Goal: Task Accomplishment & Management: Manage account settings

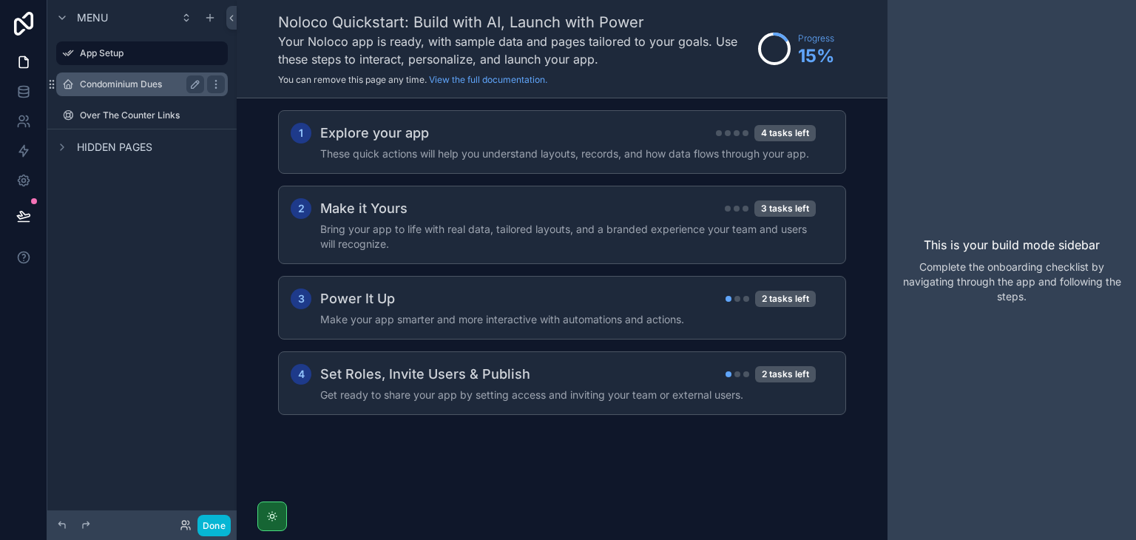
click at [83, 83] on label "Condominium Dues" at bounding box center [139, 84] width 118 height 12
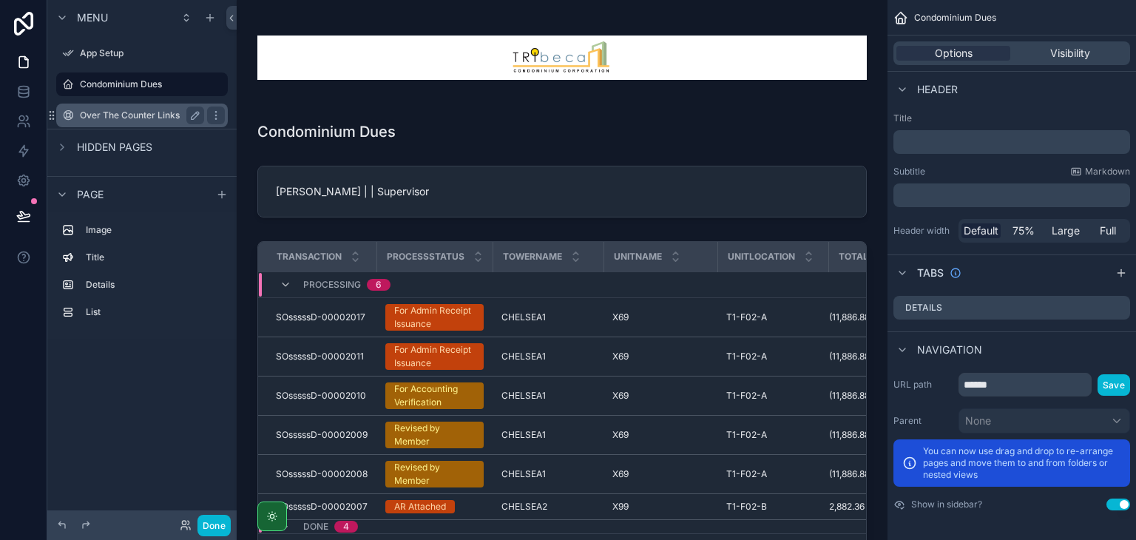
click at [141, 116] on label "Over The Counter Links" at bounding box center [139, 116] width 118 height 12
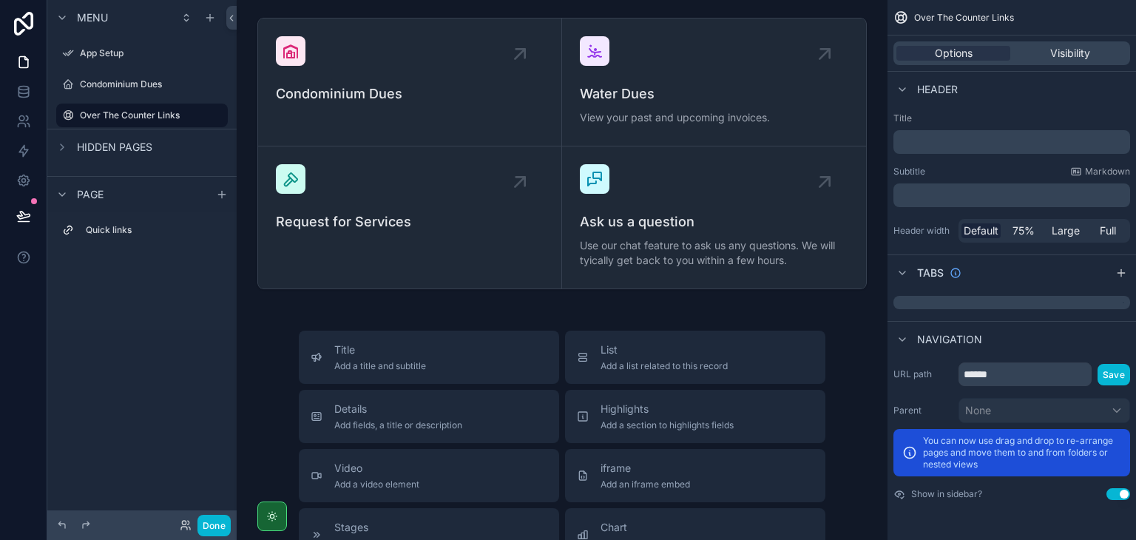
click at [155, 98] on div "scrollable content" at bounding box center [141, 99] width 189 height 3
click at [155, 92] on div "Condominium Dues" at bounding box center [142, 84] width 124 height 18
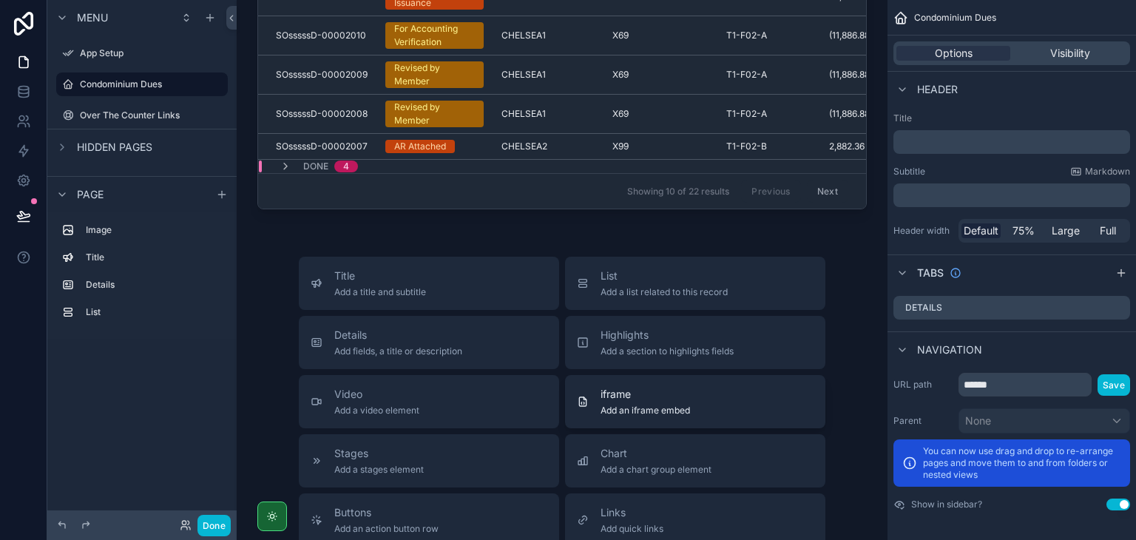
scroll to position [370, 0]
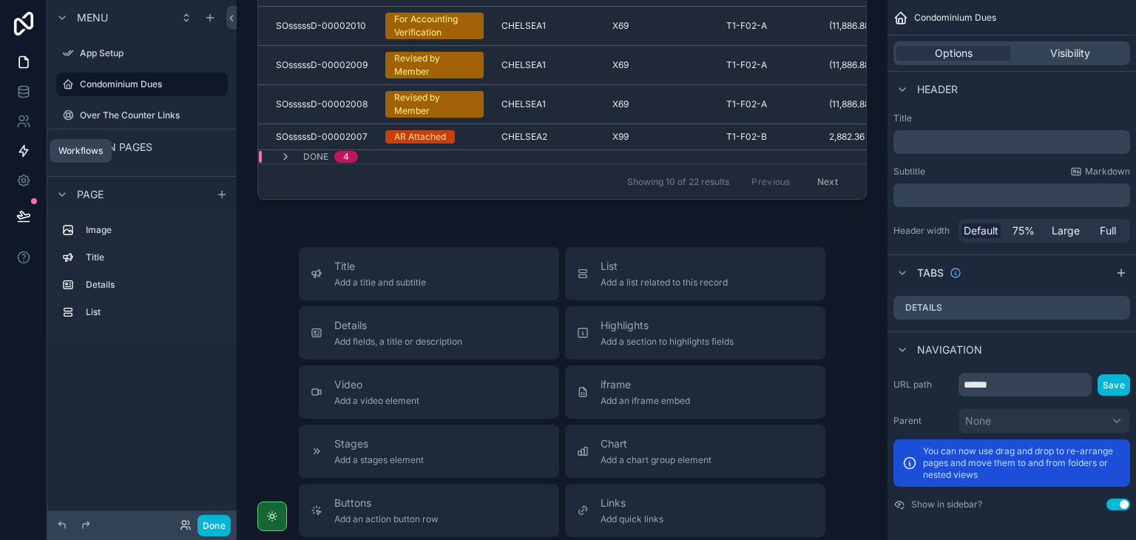
click at [24, 149] on icon at bounding box center [23, 151] width 9 height 11
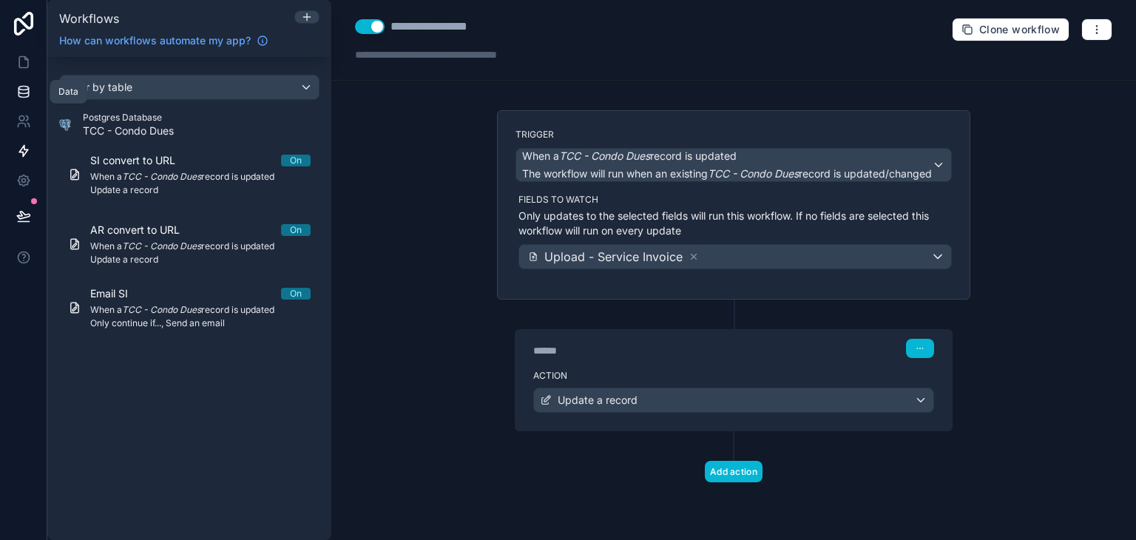
click at [35, 92] on link at bounding box center [23, 92] width 47 height 30
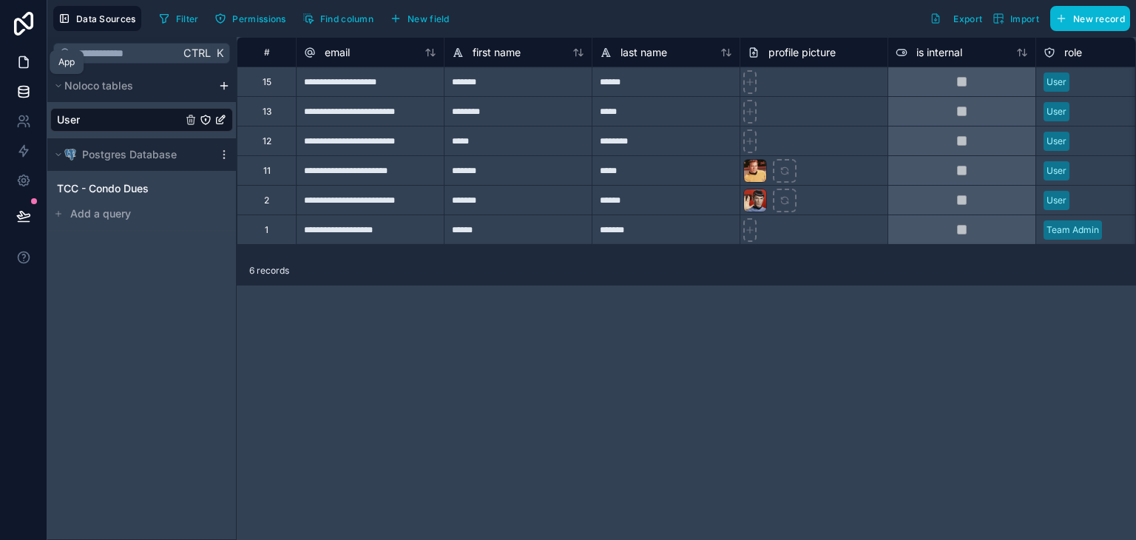
click at [27, 70] on link at bounding box center [23, 62] width 47 height 30
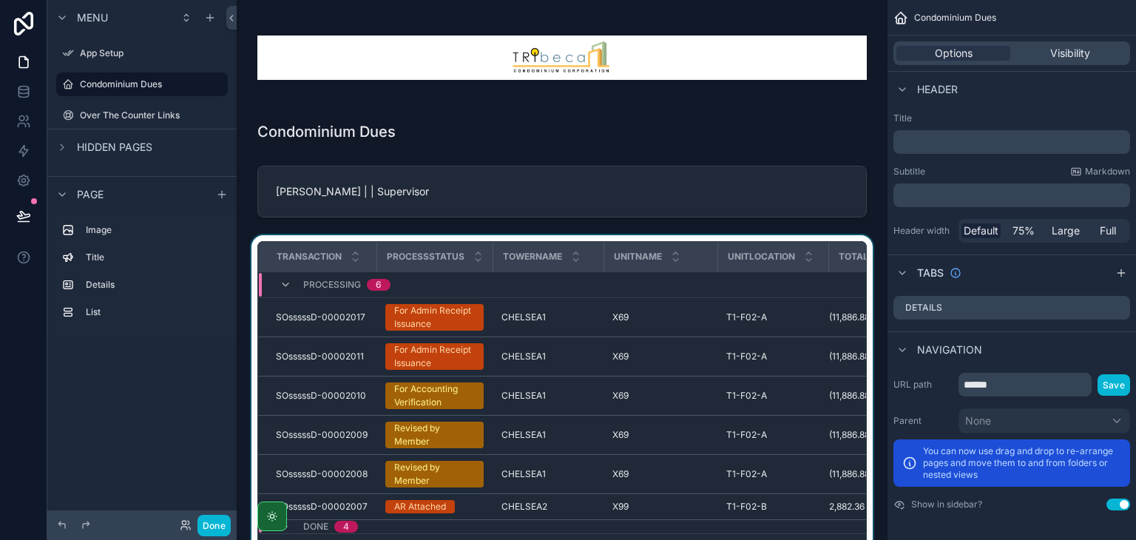
click at [525, 345] on div "scrollable content" at bounding box center [562, 408] width 627 height 346
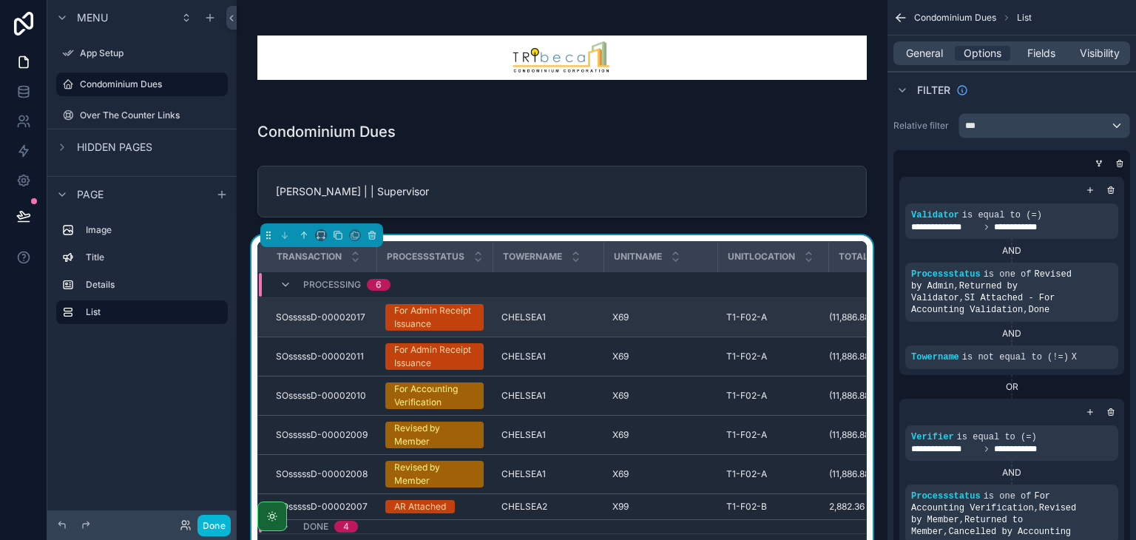
click at [556, 314] on div "CHELSEA1 CHELSEA1" at bounding box center [548, 317] width 93 height 12
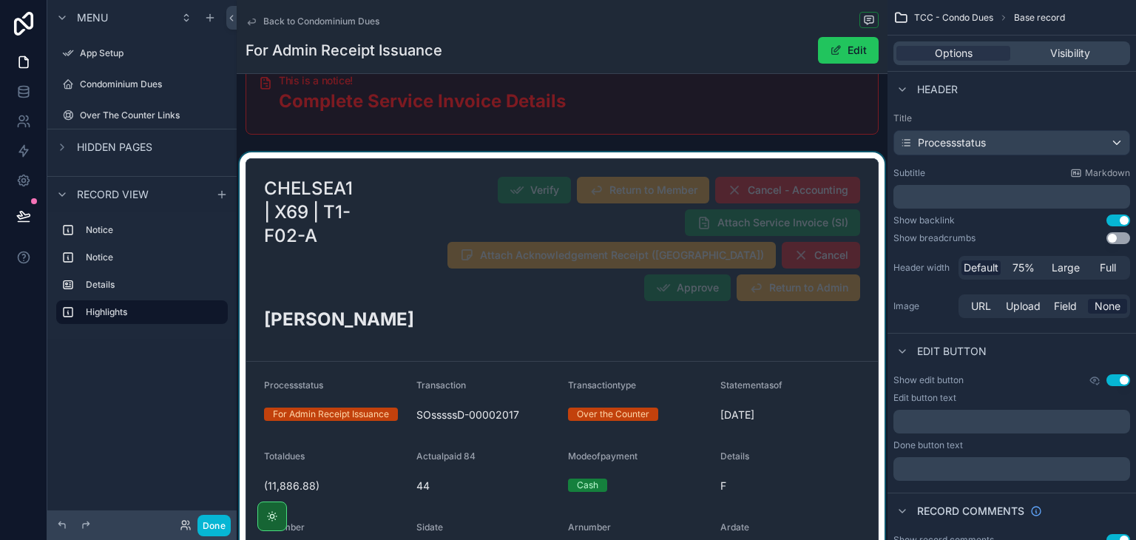
scroll to position [148, 0]
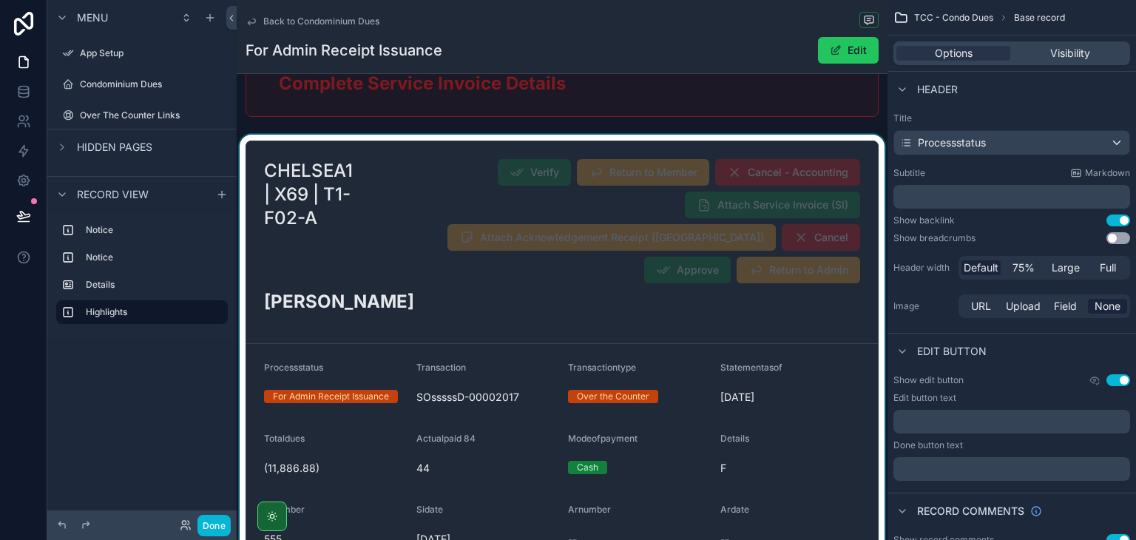
click at [387, 246] on div "scrollable content" at bounding box center [562, 426] width 651 height 583
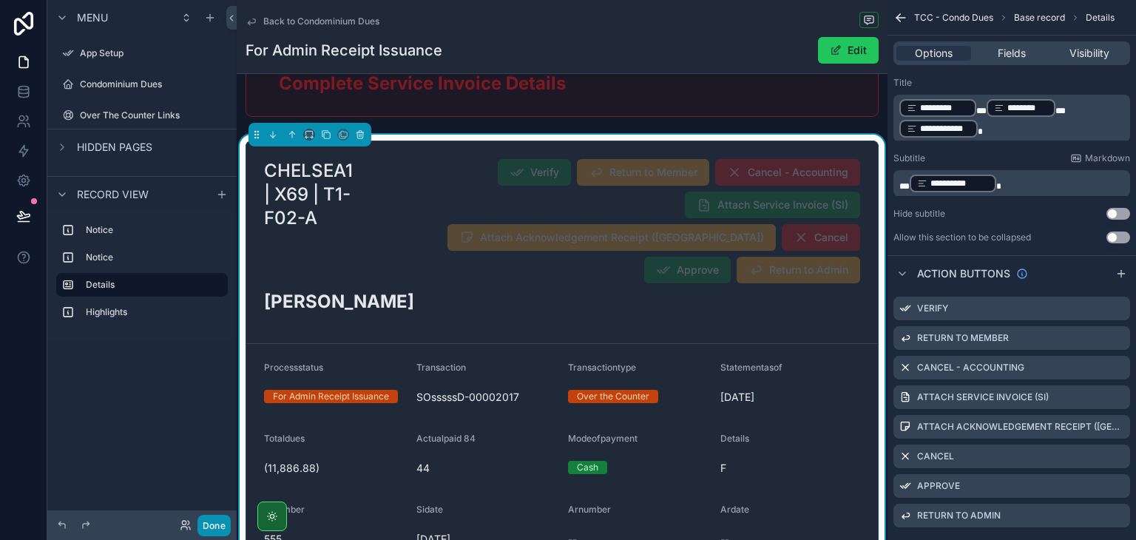
click at [222, 517] on button "Done" at bounding box center [214, 525] width 33 height 21
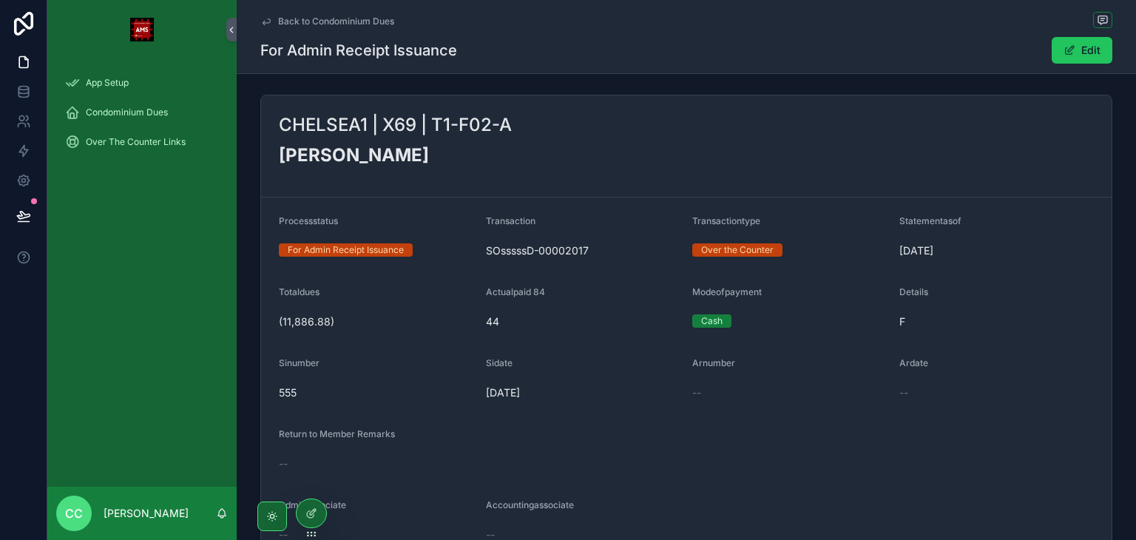
scroll to position [0, 0]
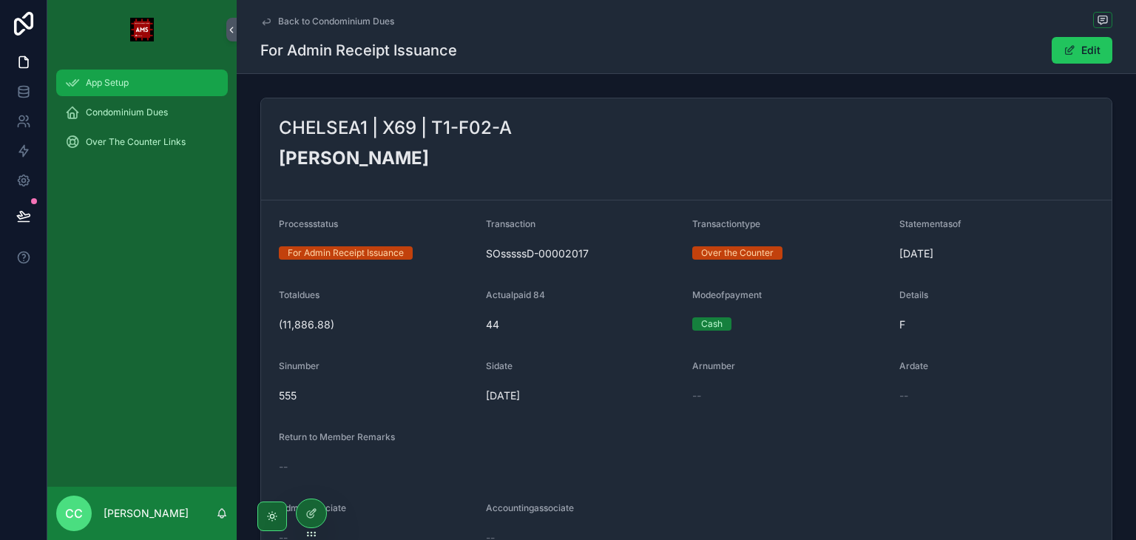
click at [145, 84] on div "App Setup" at bounding box center [142, 83] width 154 height 24
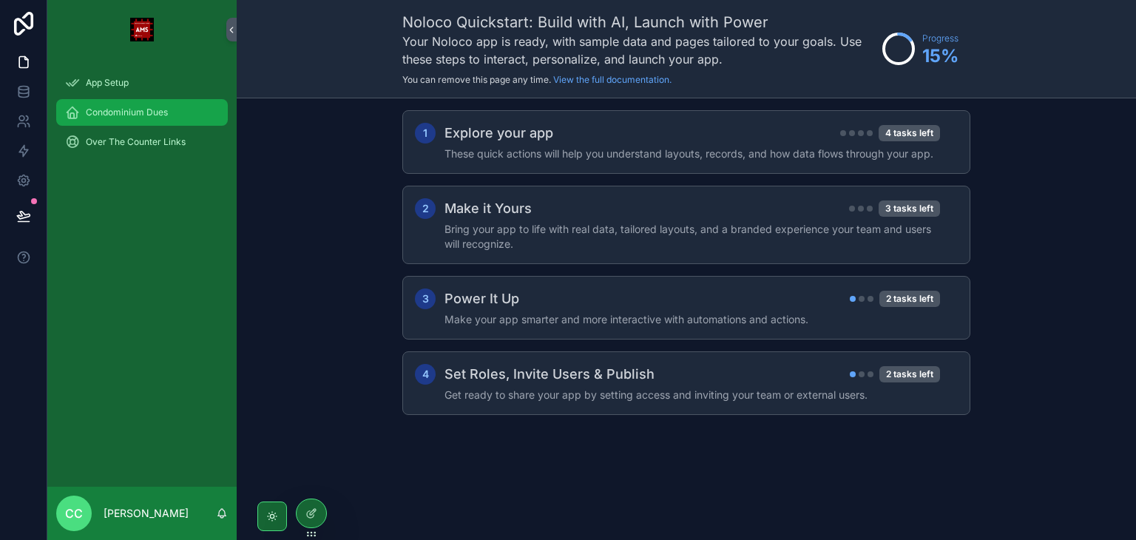
click at [157, 107] on span "Condominium Dues" at bounding box center [127, 113] width 82 height 12
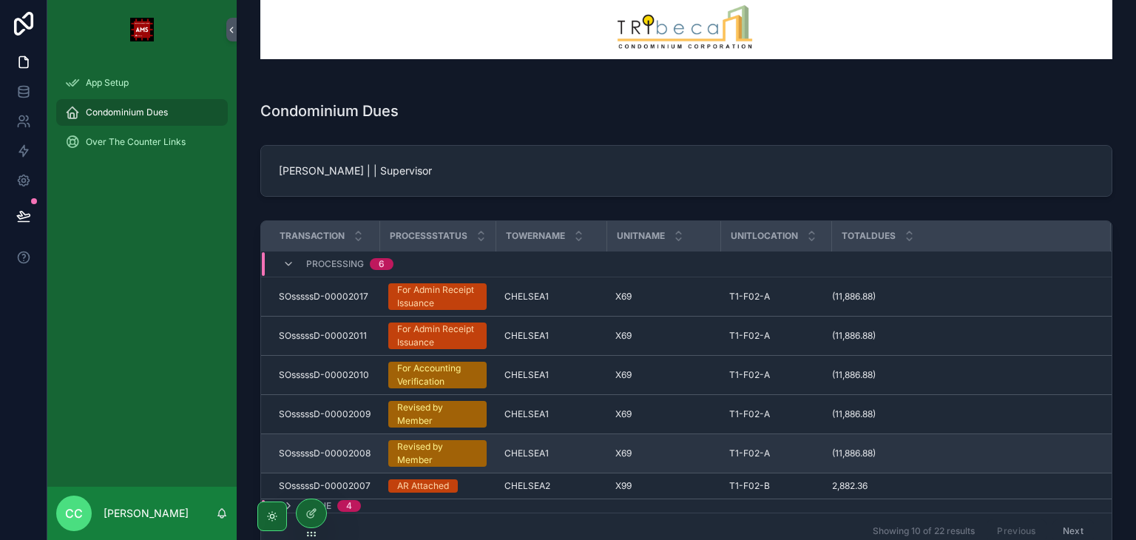
scroll to position [74, 0]
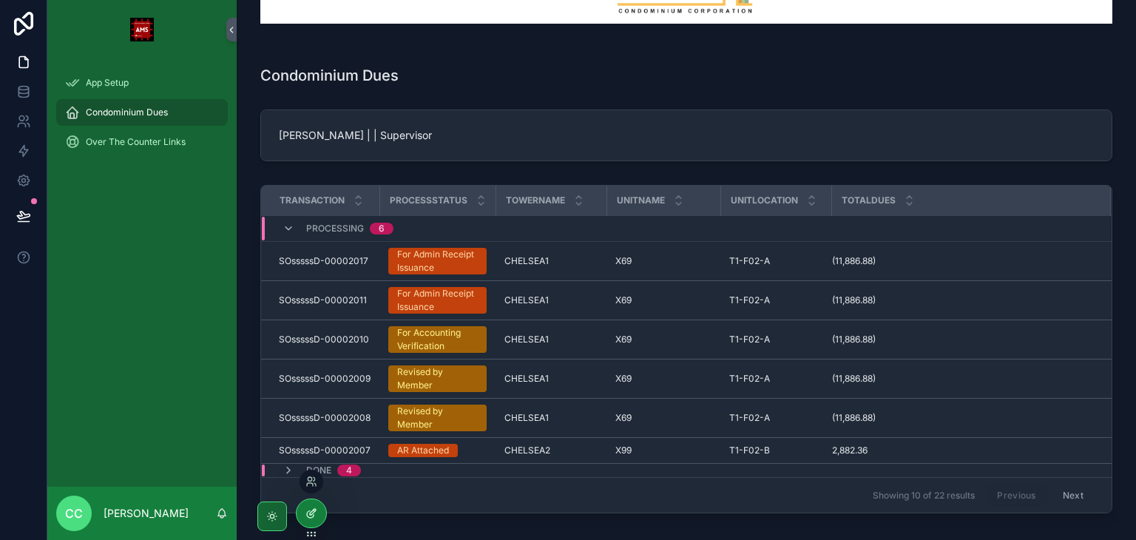
click at [308, 510] on icon at bounding box center [312, 514] width 12 height 12
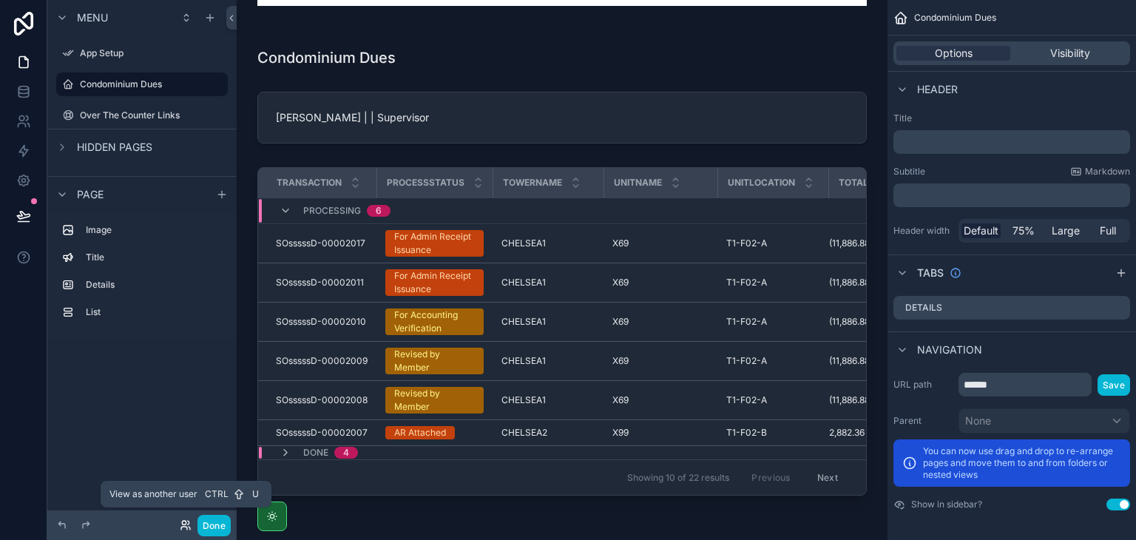
click at [185, 527] on icon at bounding box center [184, 528] width 6 height 3
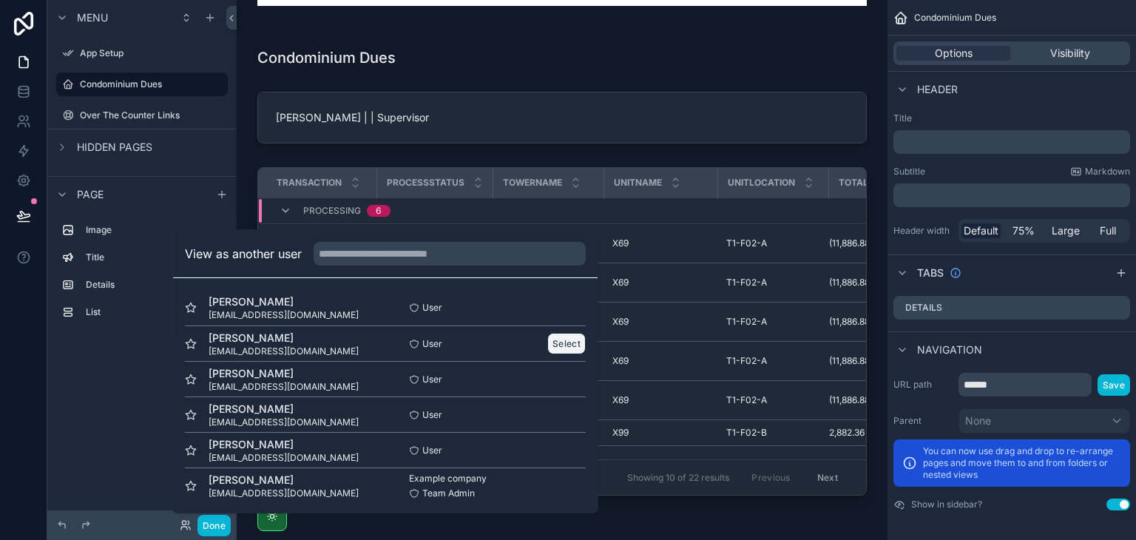
click at [548, 344] on button "Select" at bounding box center [567, 343] width 38 height 21
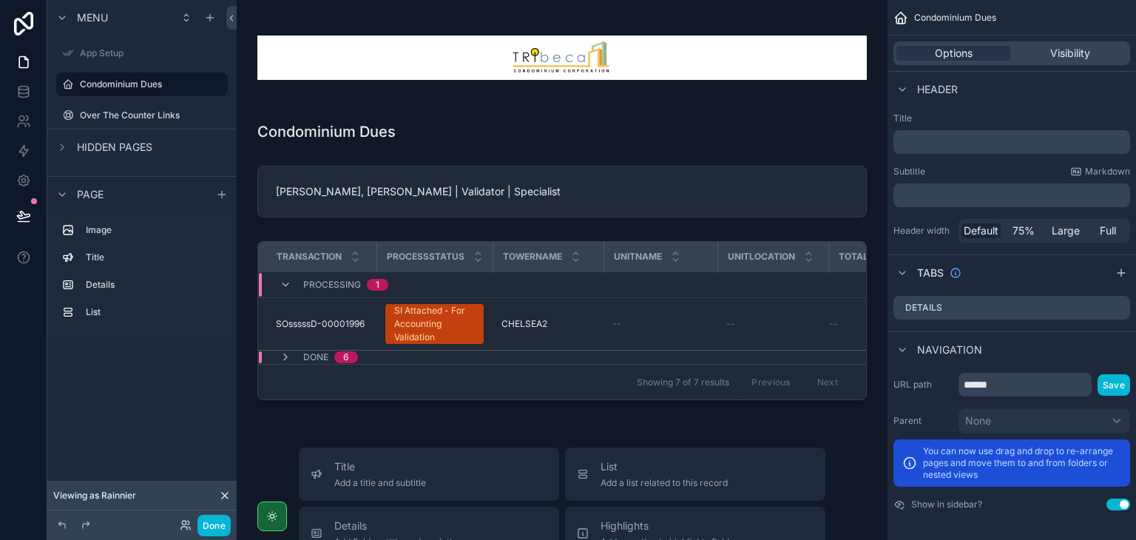
click at [548, 344] on div "scrollable content" at bounding box center [562, 323] width 627 height 177
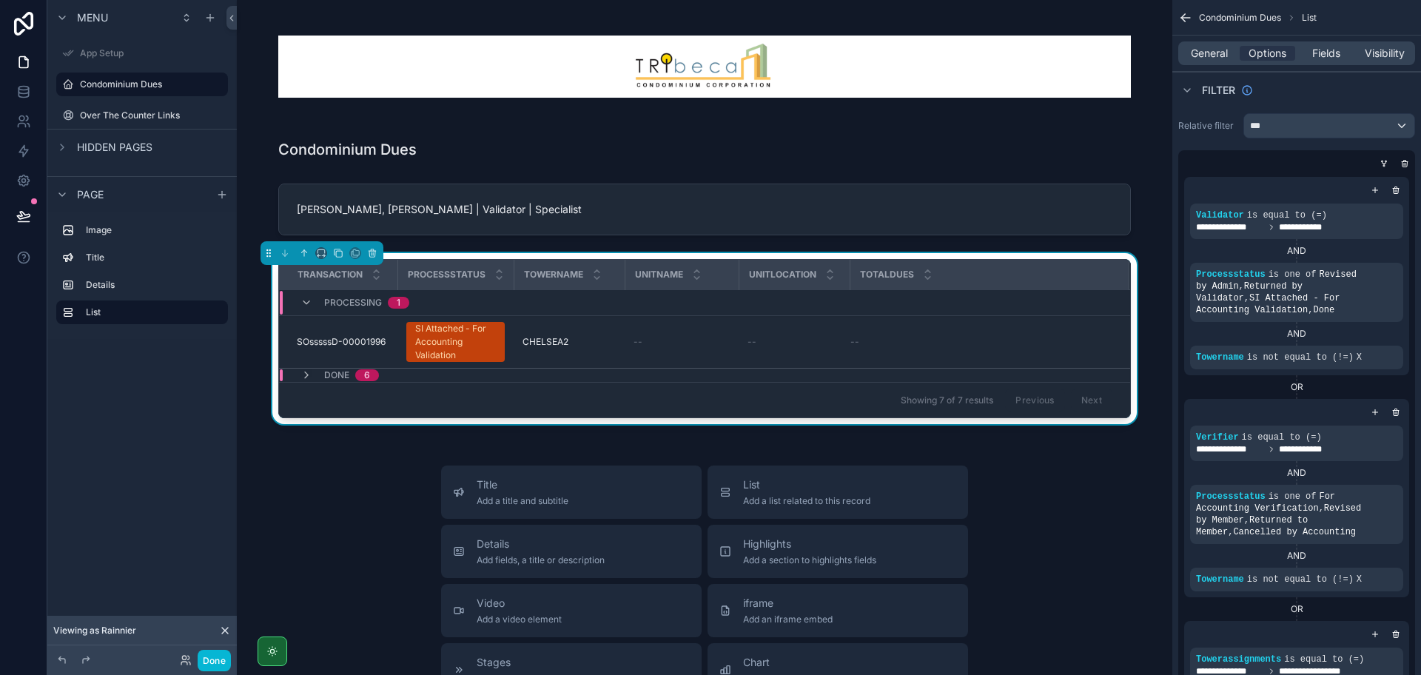
click at [1136, 53] on span "General" at bounding box center [1208, 53] width 37 height 15
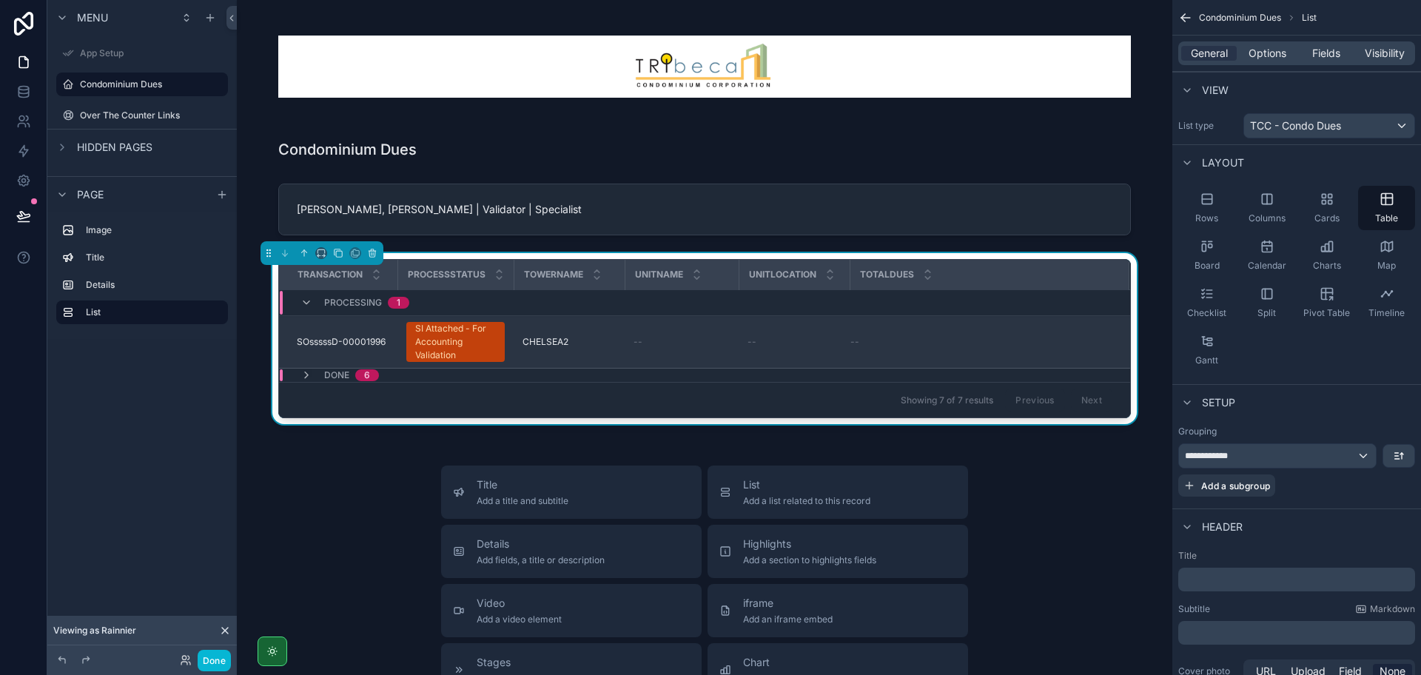
click at [357, 331] on td "SOsssssD-00001996 SOsssssD-00001996" at bounding box center [338, 342] width 118 height 53
click at [445, 346] on div "SI Attached - For Accounting Validation" at bounding box center [455, 342] width 81 height 40
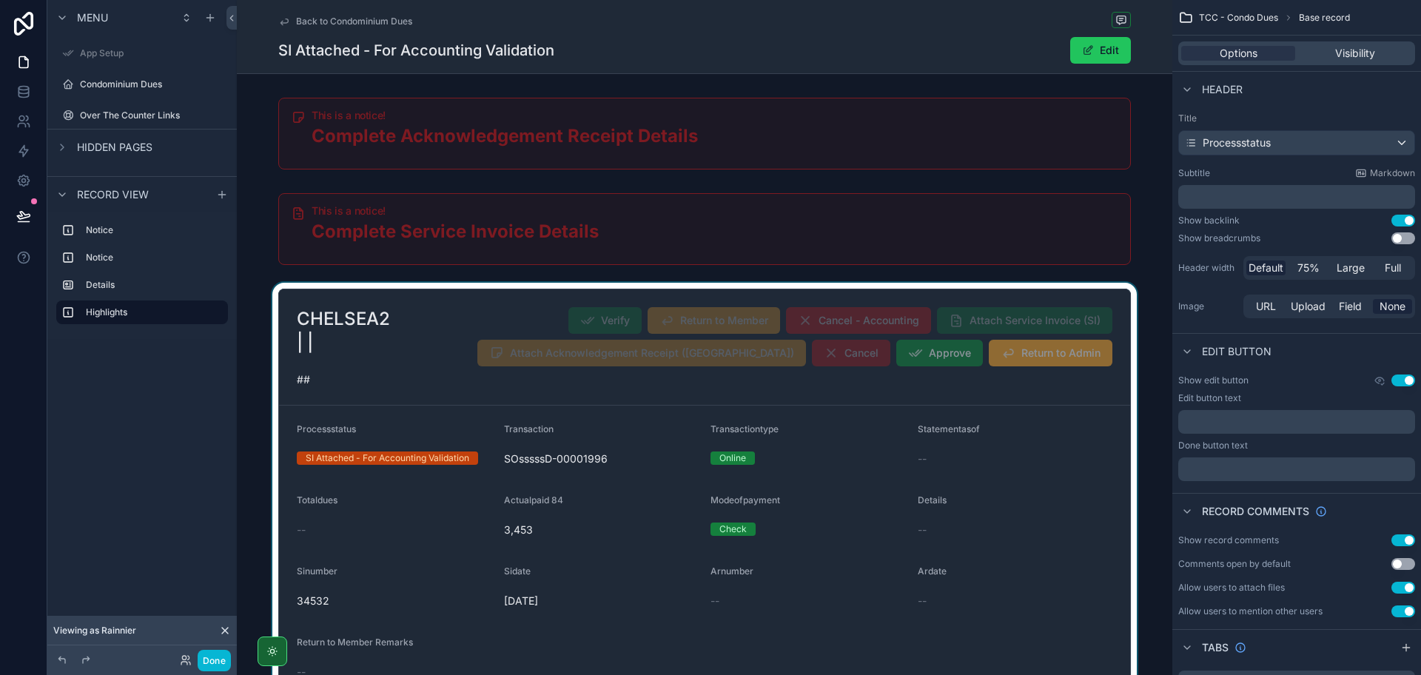
click at [446, 340] on div "scrollable content" at bounding box center [704, 531] width 935 height 496
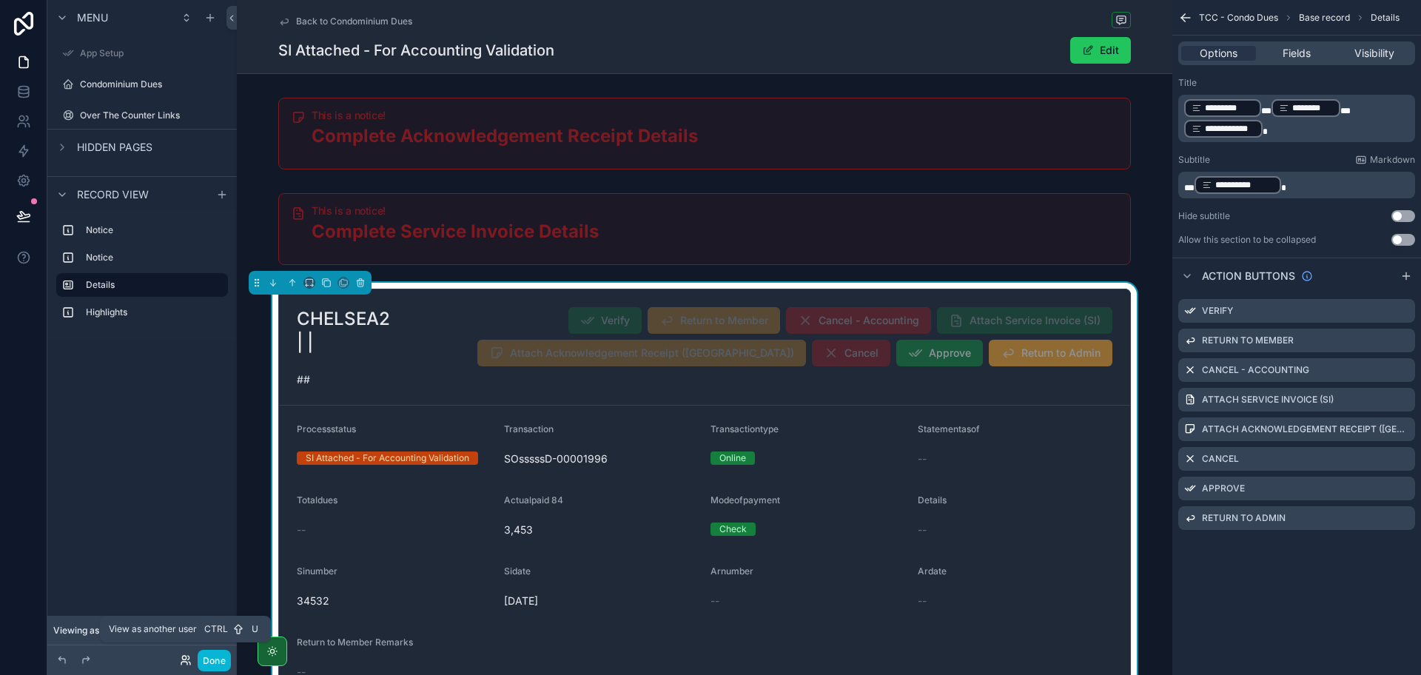
click at [183, 539] on icon at bounding box center [186, 660] width 12 height 12
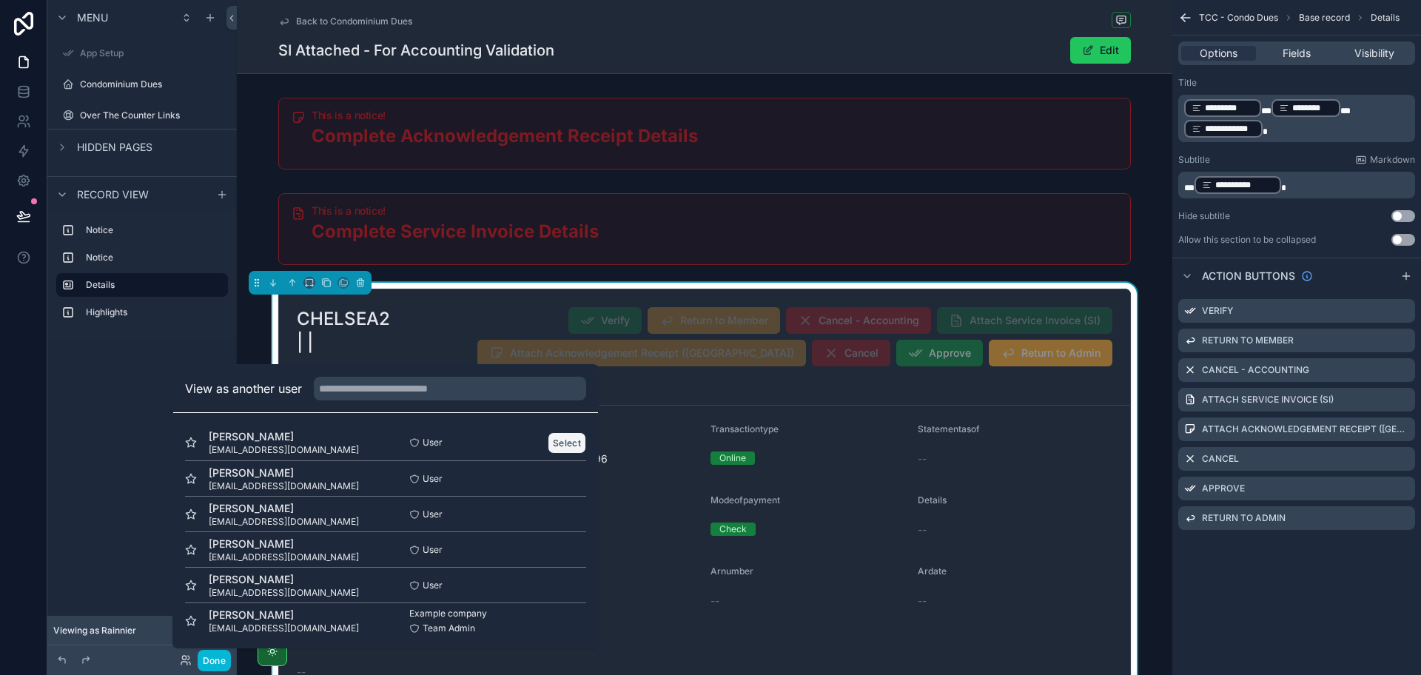
click at [562, 445] on button "Select" at bounding box center [567, 442] width 38 height 21
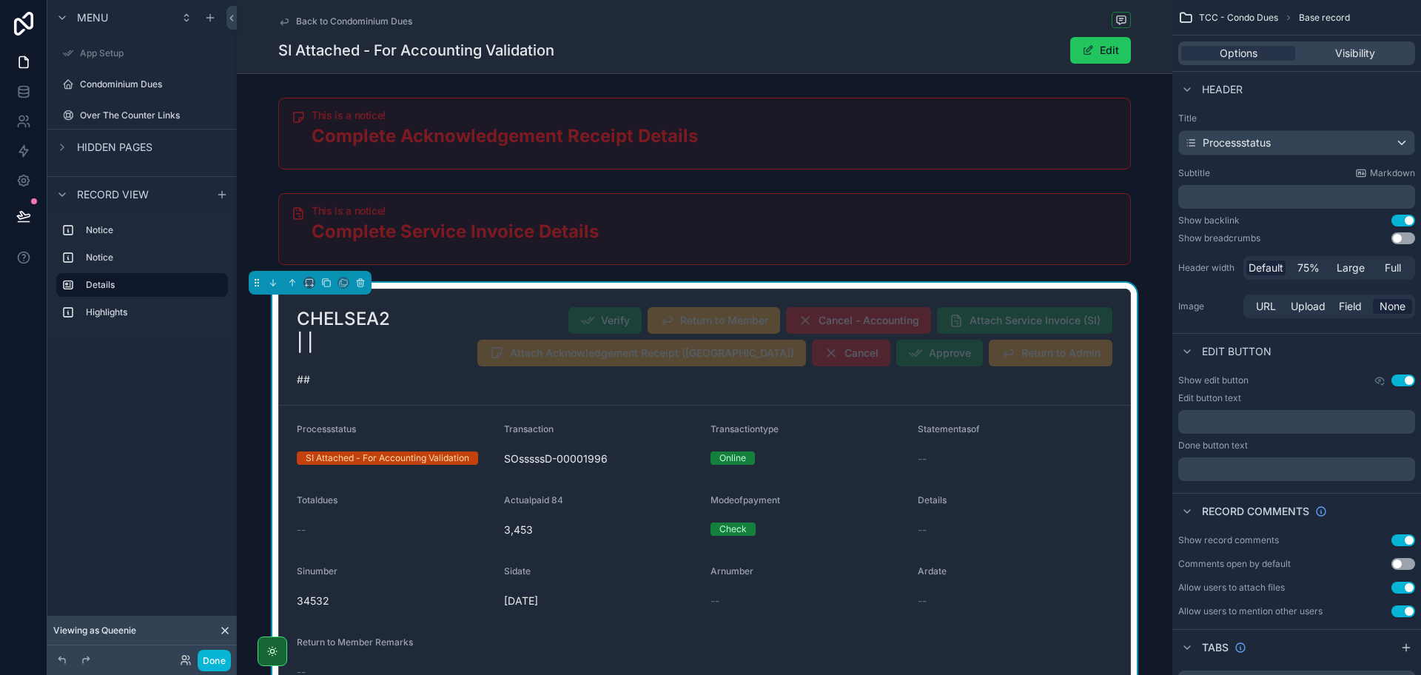
click at [457, 380] on div "##" at bounding box center [704, 379] width 815 height 15
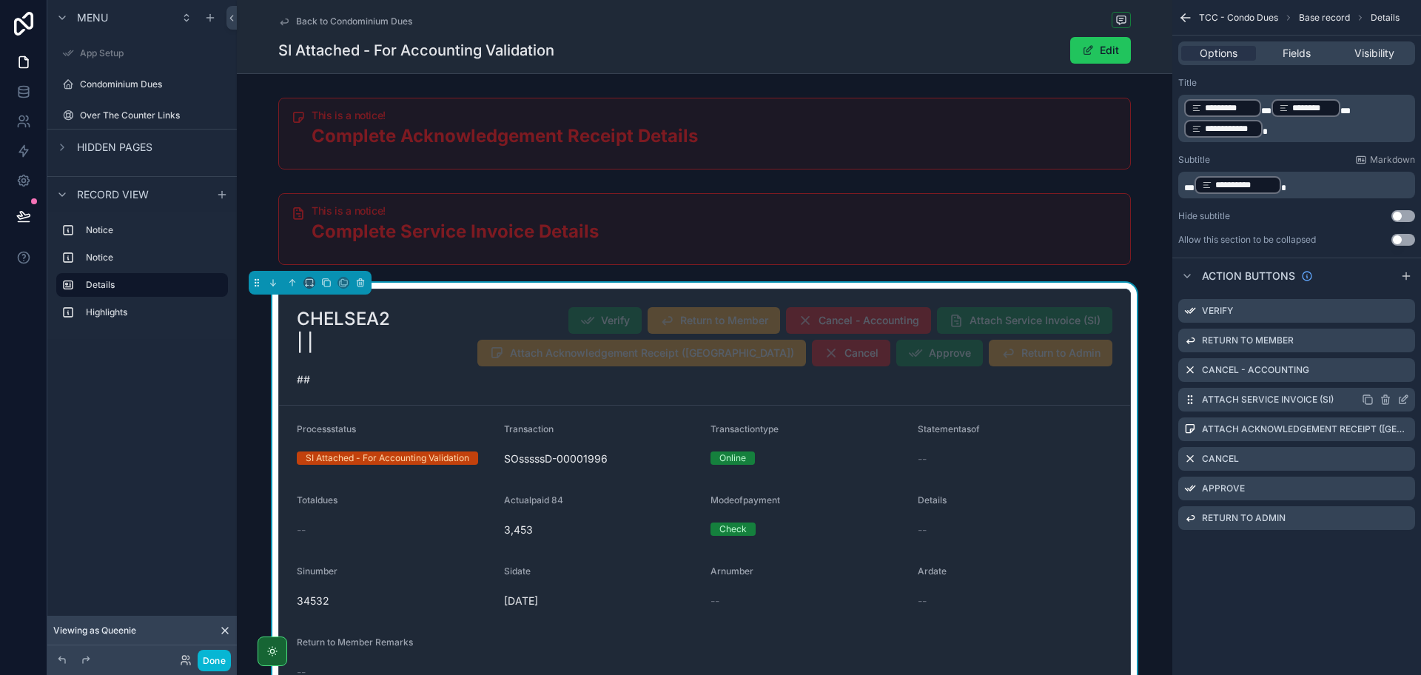
click at [1401, 400] on icon "scrollable content" at bounding box center [1403, 400] width 12 height 12
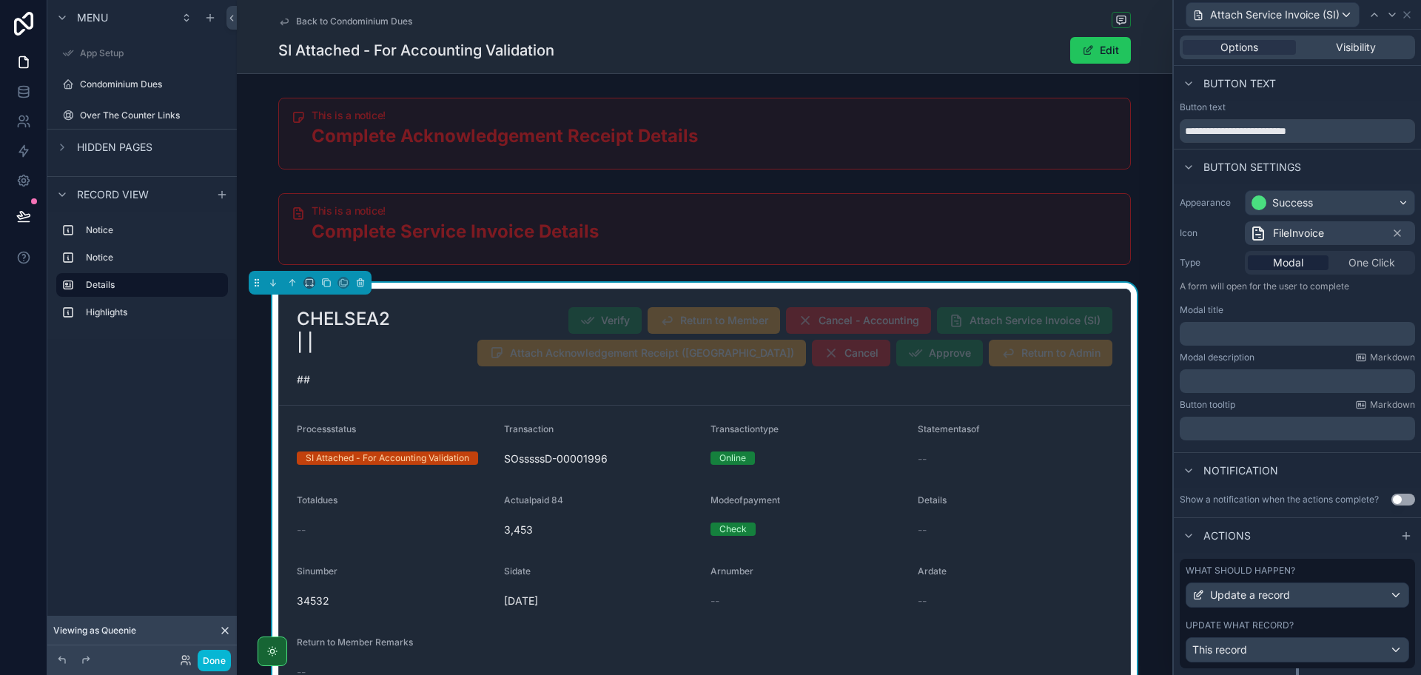
scroll to position [50, 0]
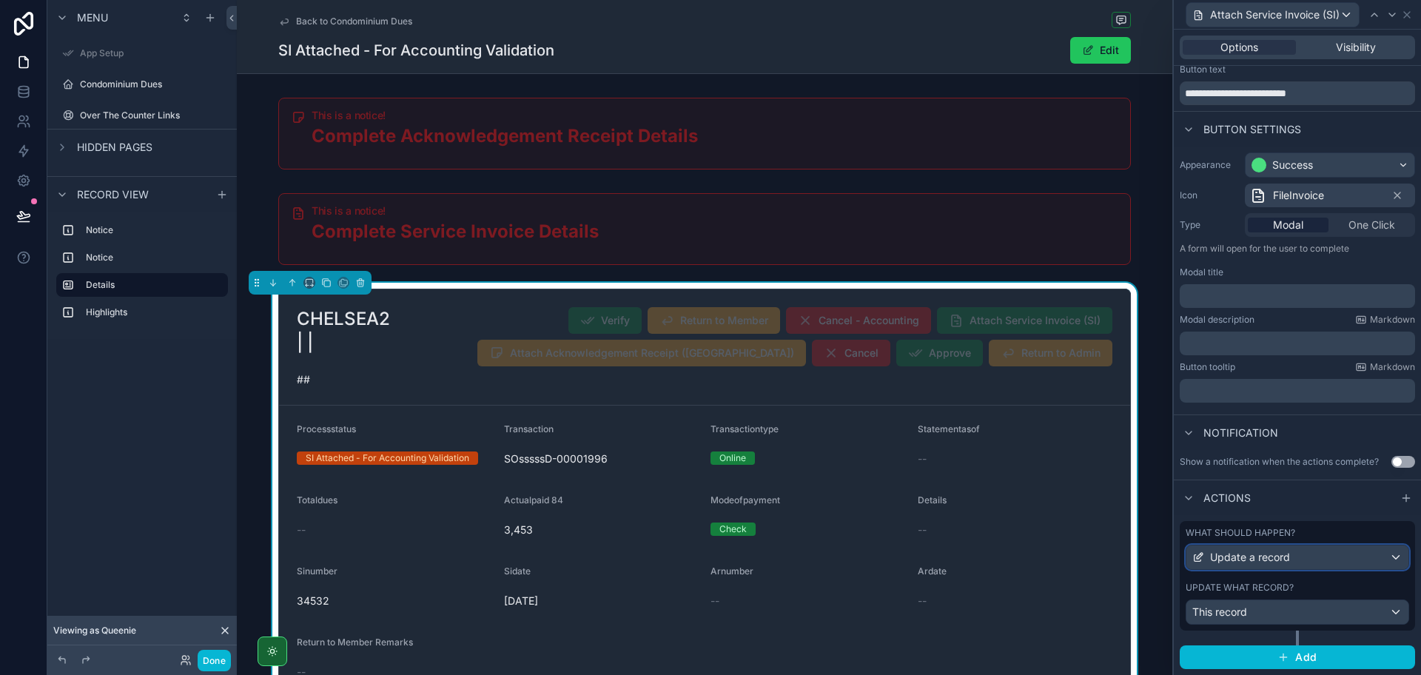
click at [1331, 557] on div "Update a record" at bounding box center [1297, 557] width 222 height 24
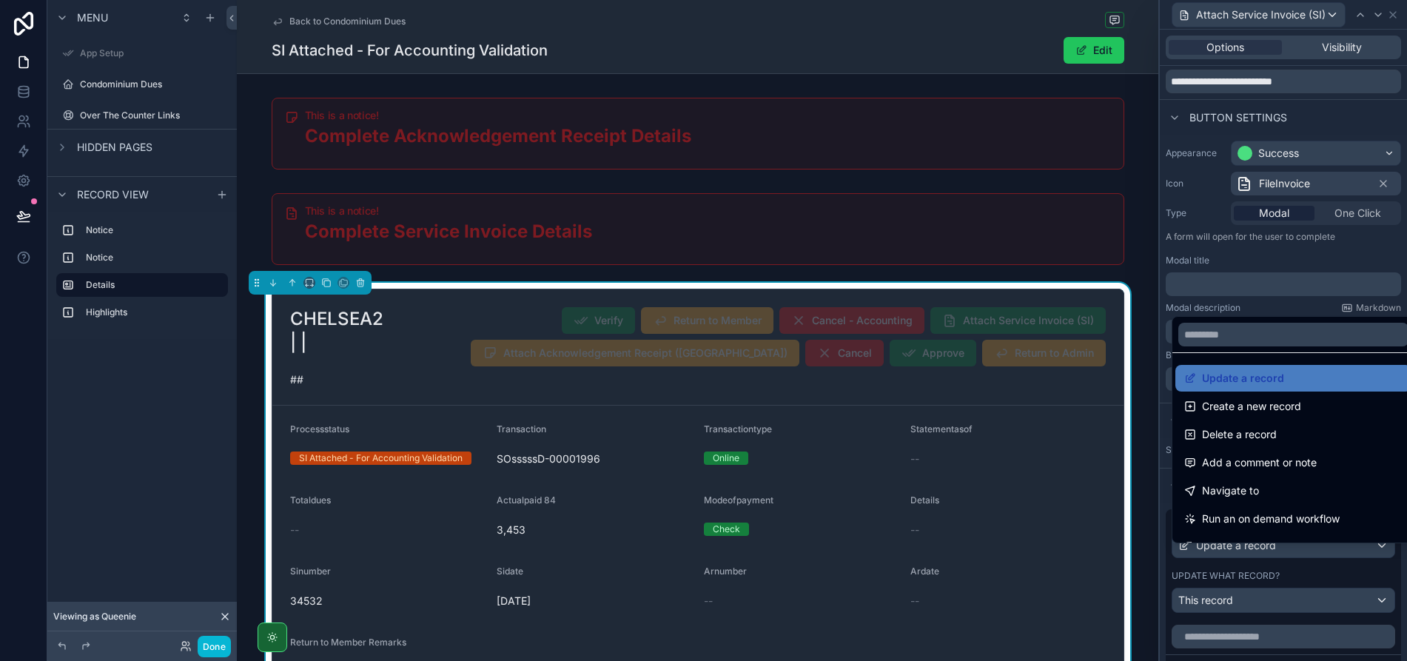
click at [1331, 557] on div at bounding box center [1282, 330] width 247 height 661
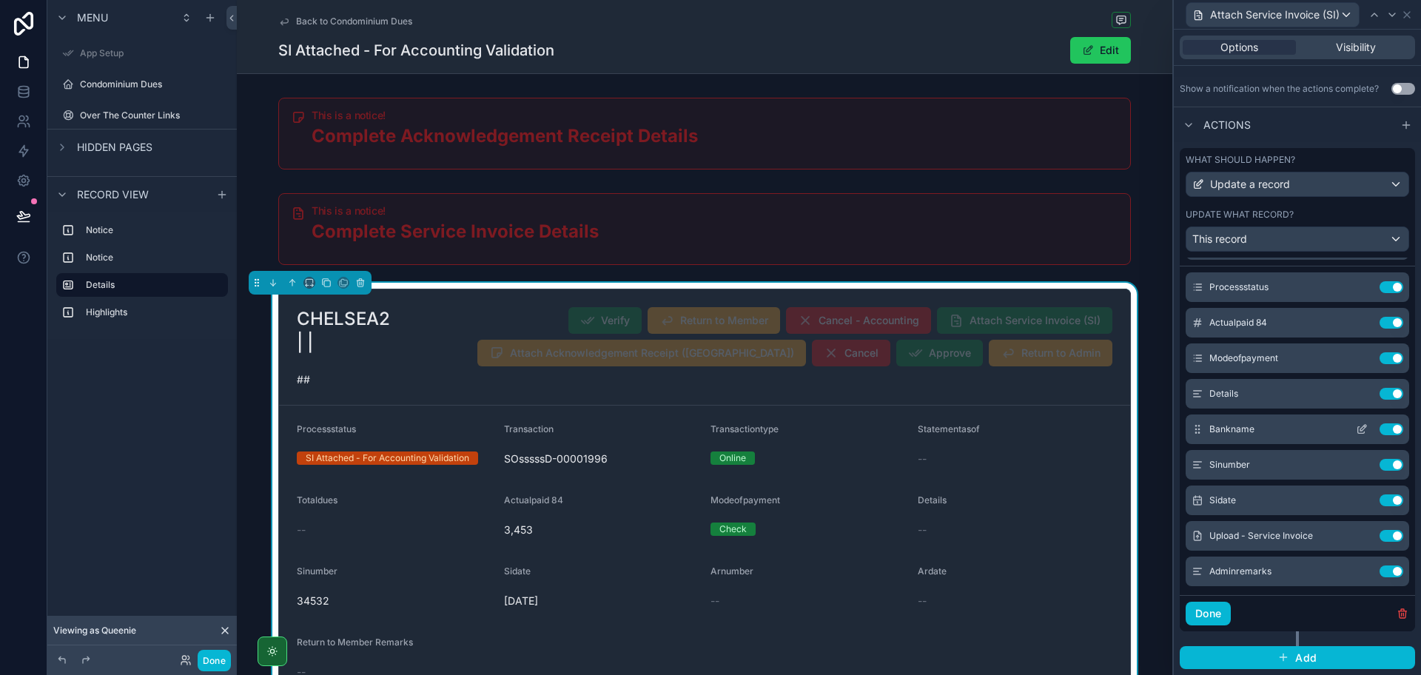
scroll to position [0, 0]
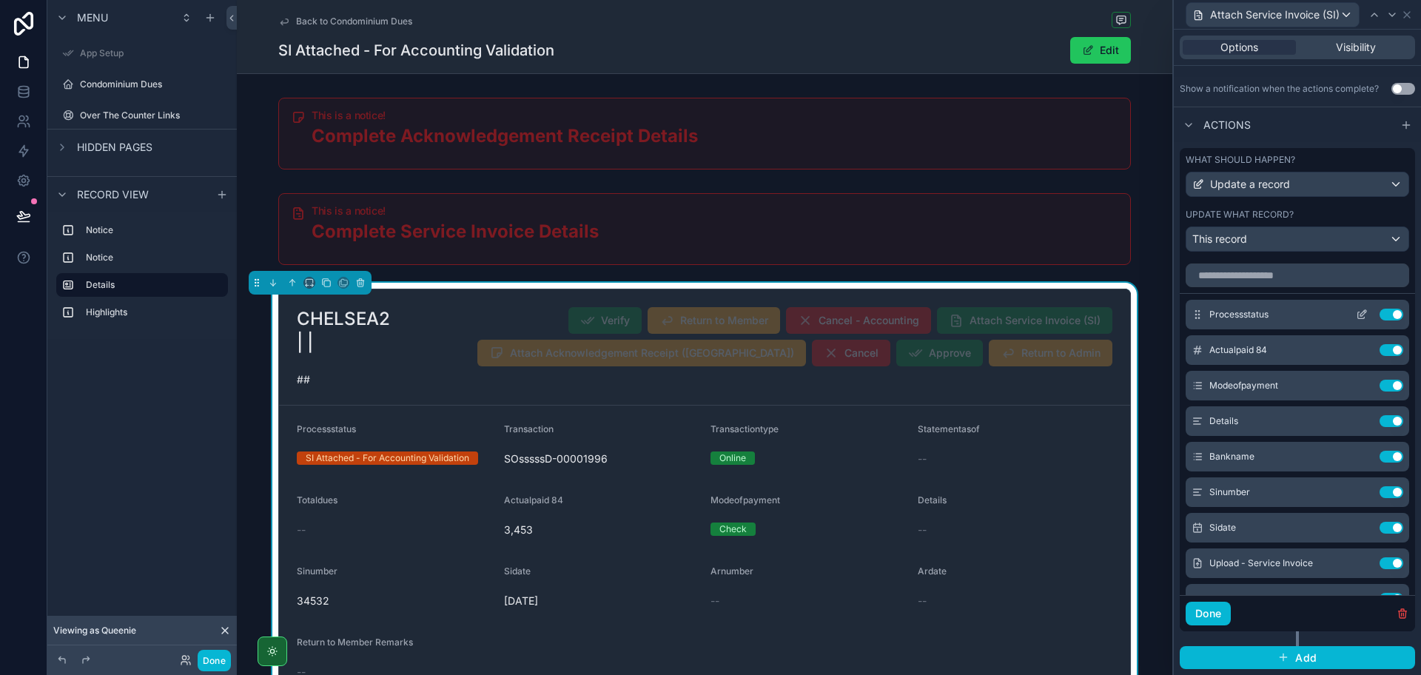
click at [1360, 314] on icon at bounding box center [1363, 313] width 6 height 6
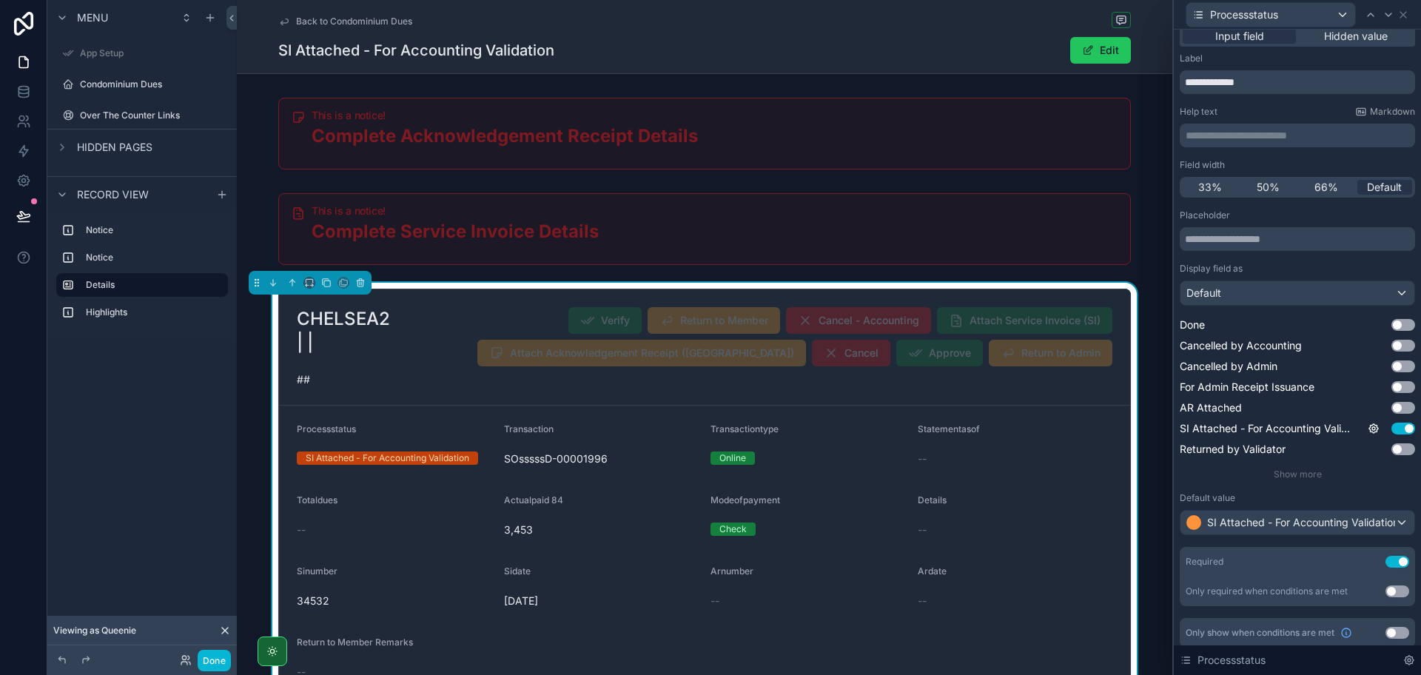
scroll to position [18, 0]
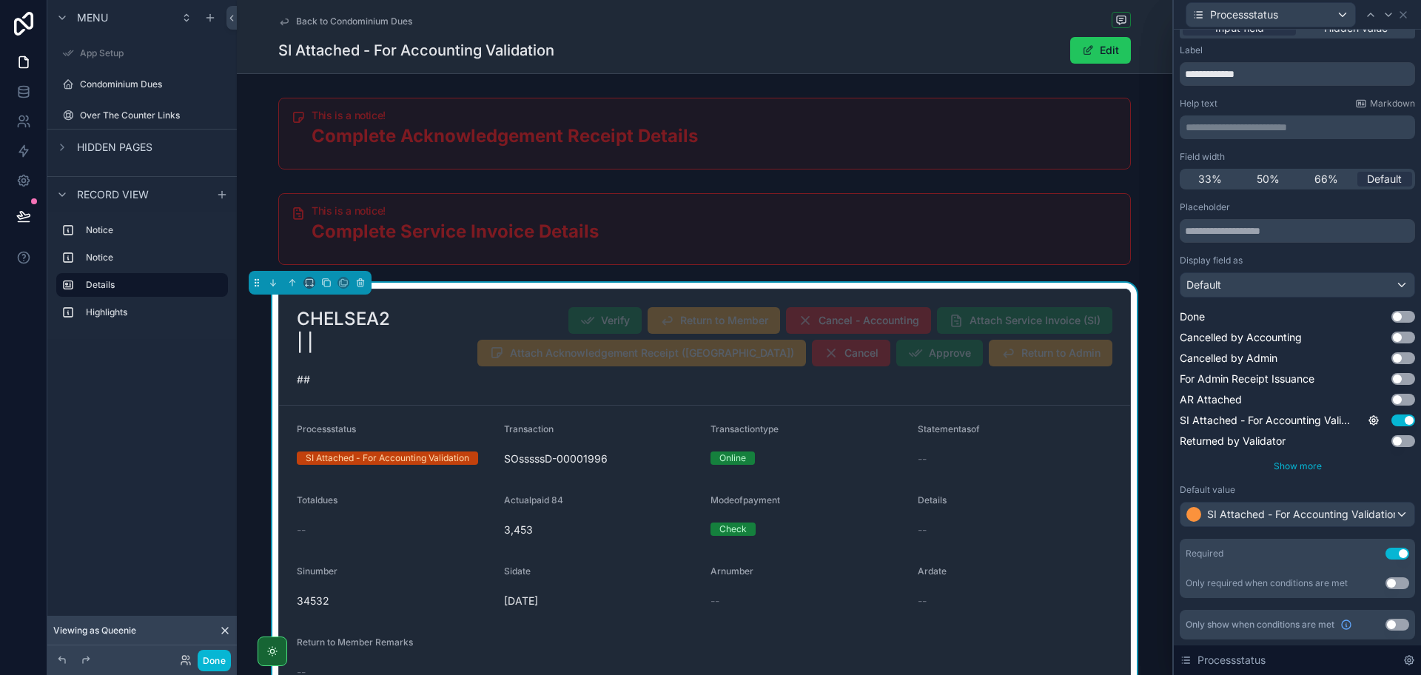
click at [1284, 462] on span "Show more" at bounding box center [1297, 465] width 48 height 11
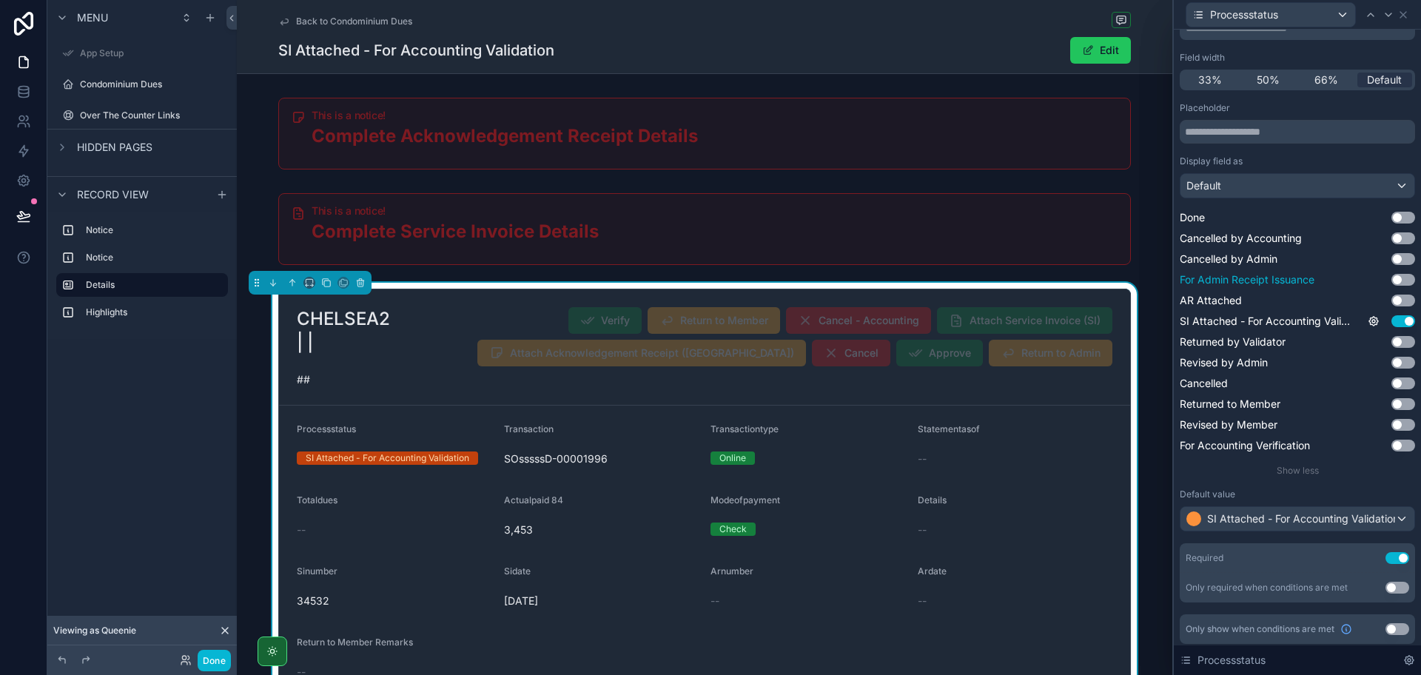
scroll to position [121, 0]
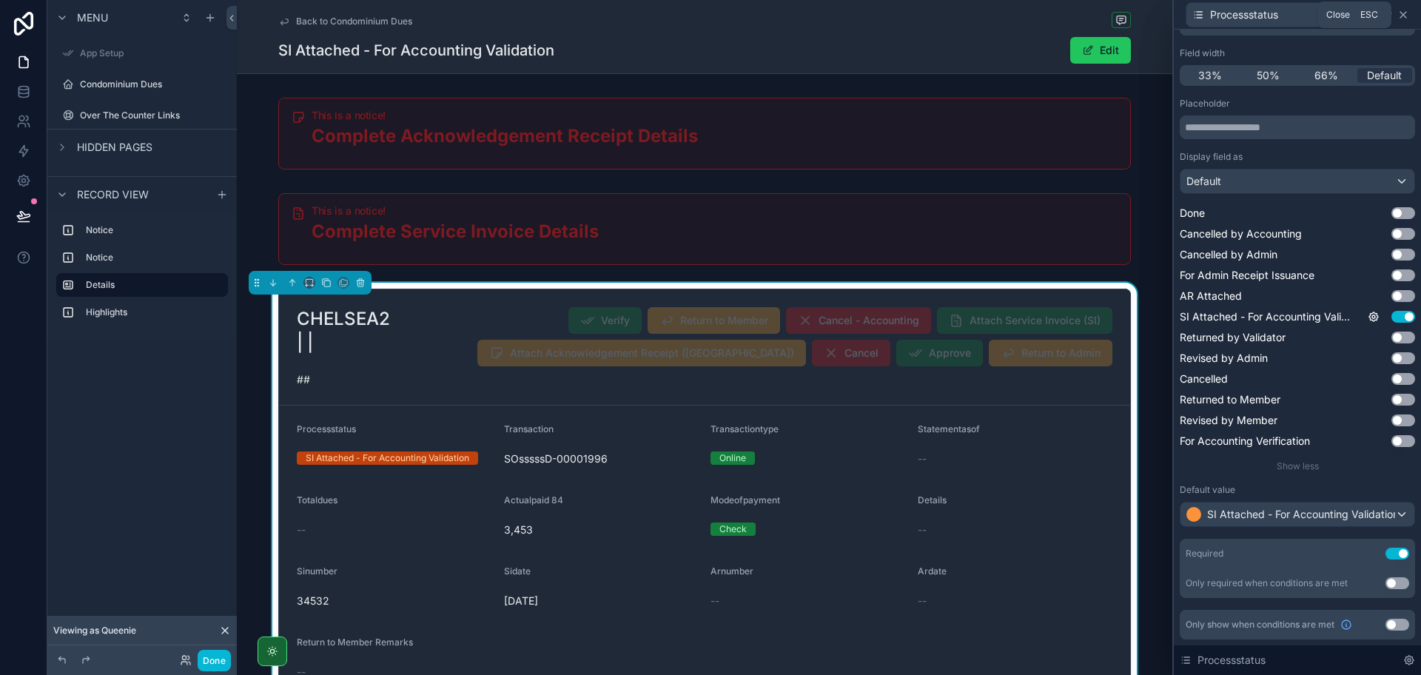
click at [1407, 17] on icon at bounding box center [1403, 15] width 12 height 12
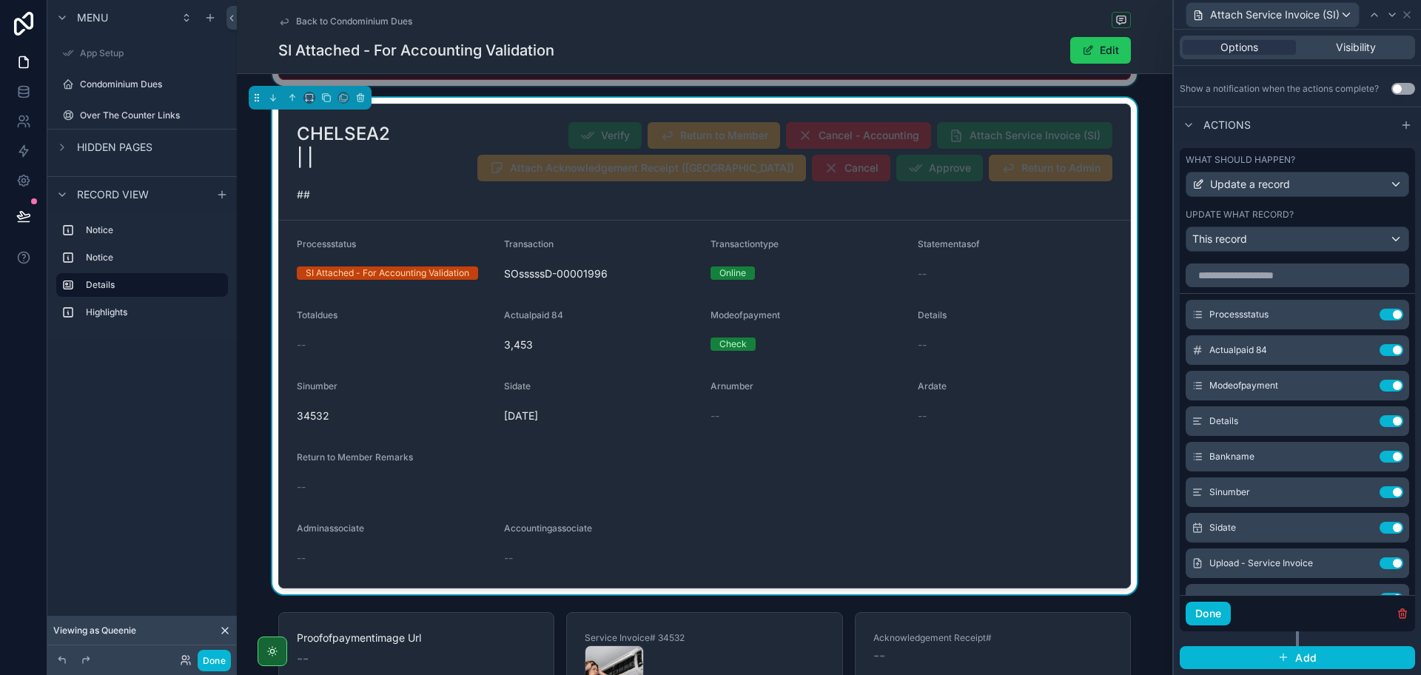
scroll to position [92, 0]
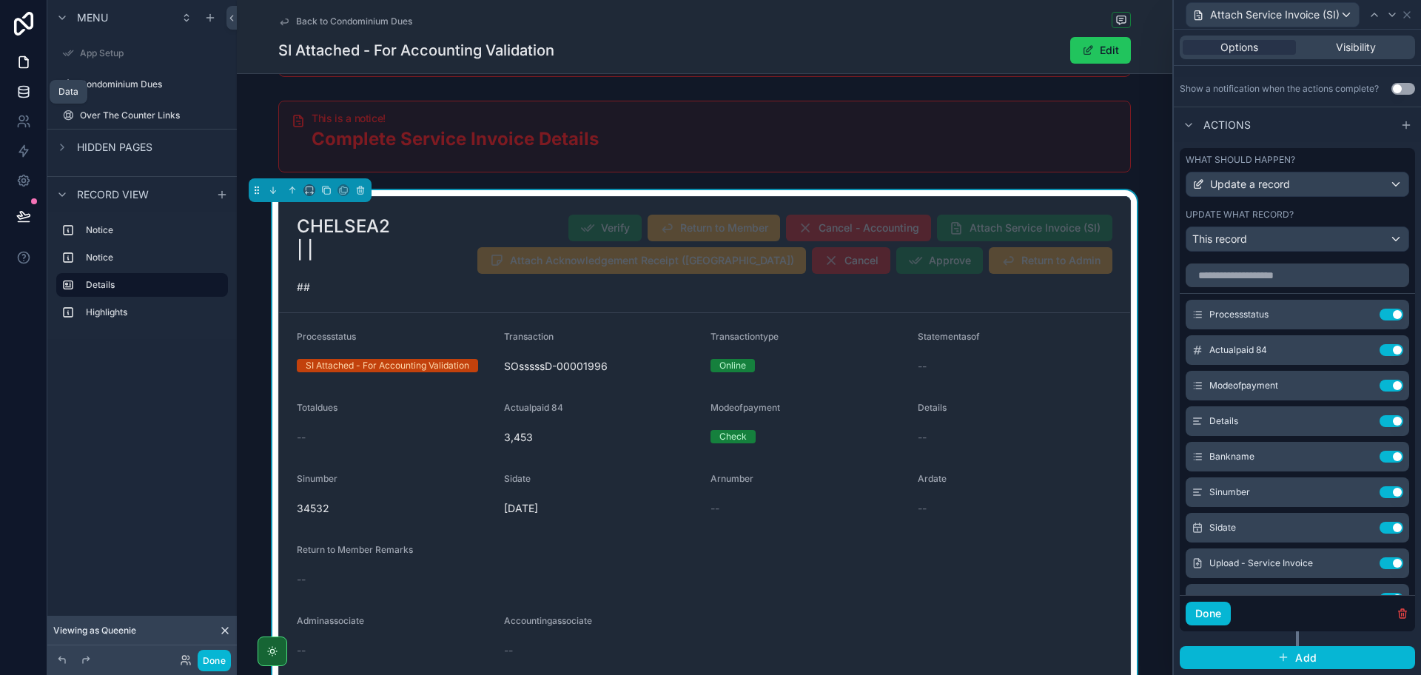
click at [28, 91] on icon at bounding box center [23, 91] width 10 height 6
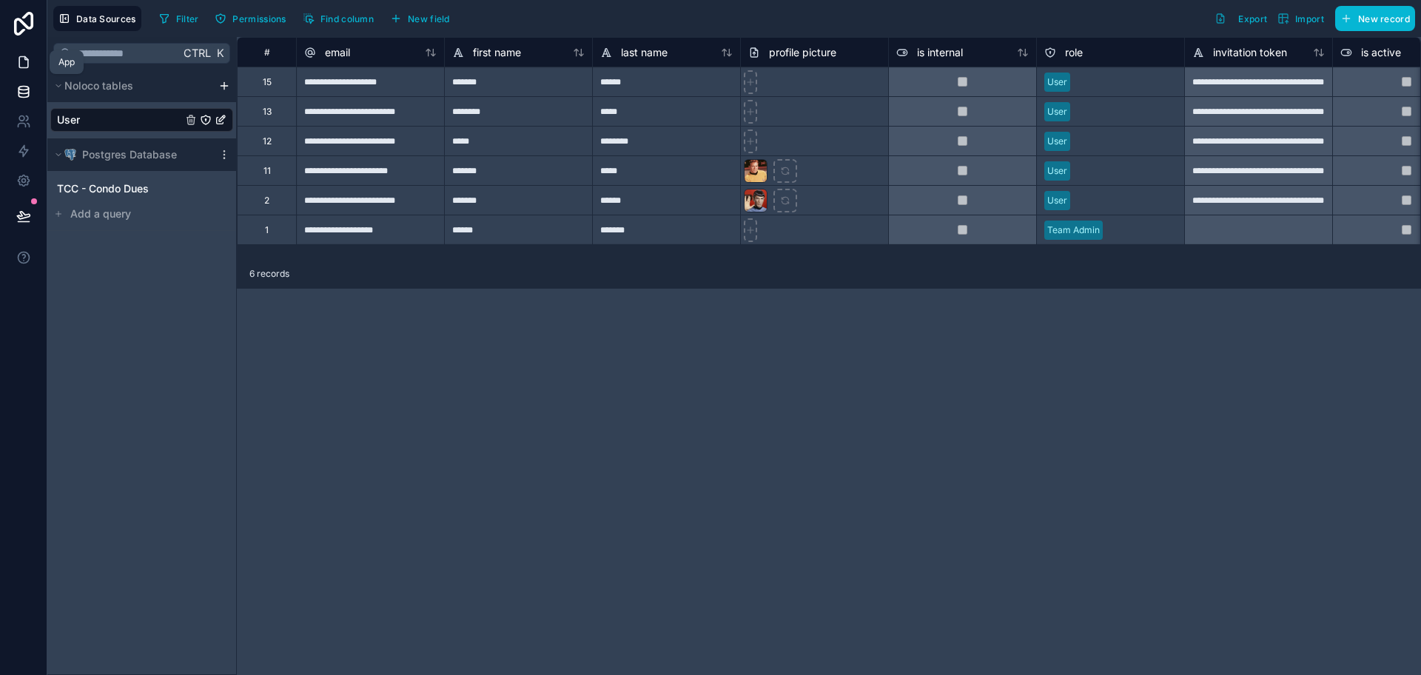
click at [41, 60] on link at bounding box center [23, 62] width 47 height 30
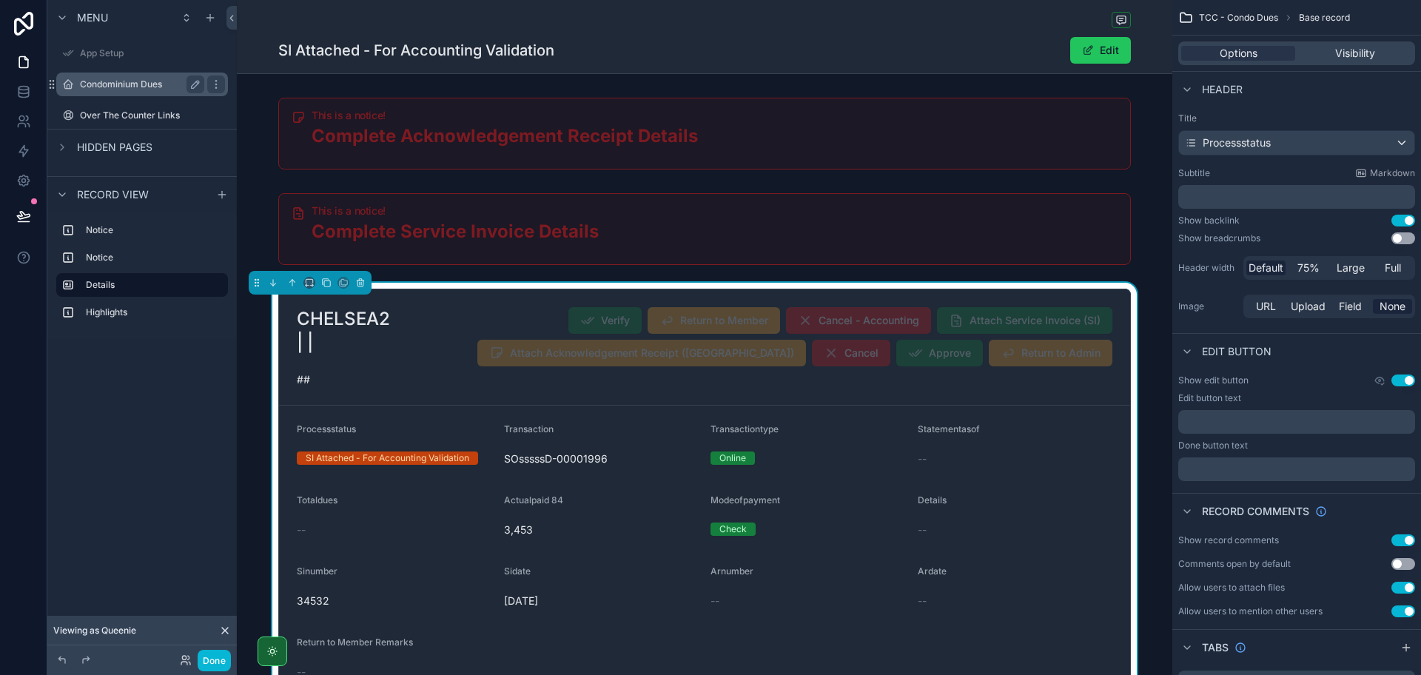
click at [108, 84] on label "Condominium Dues" at bounding box center [139, 84] width 118 height 12
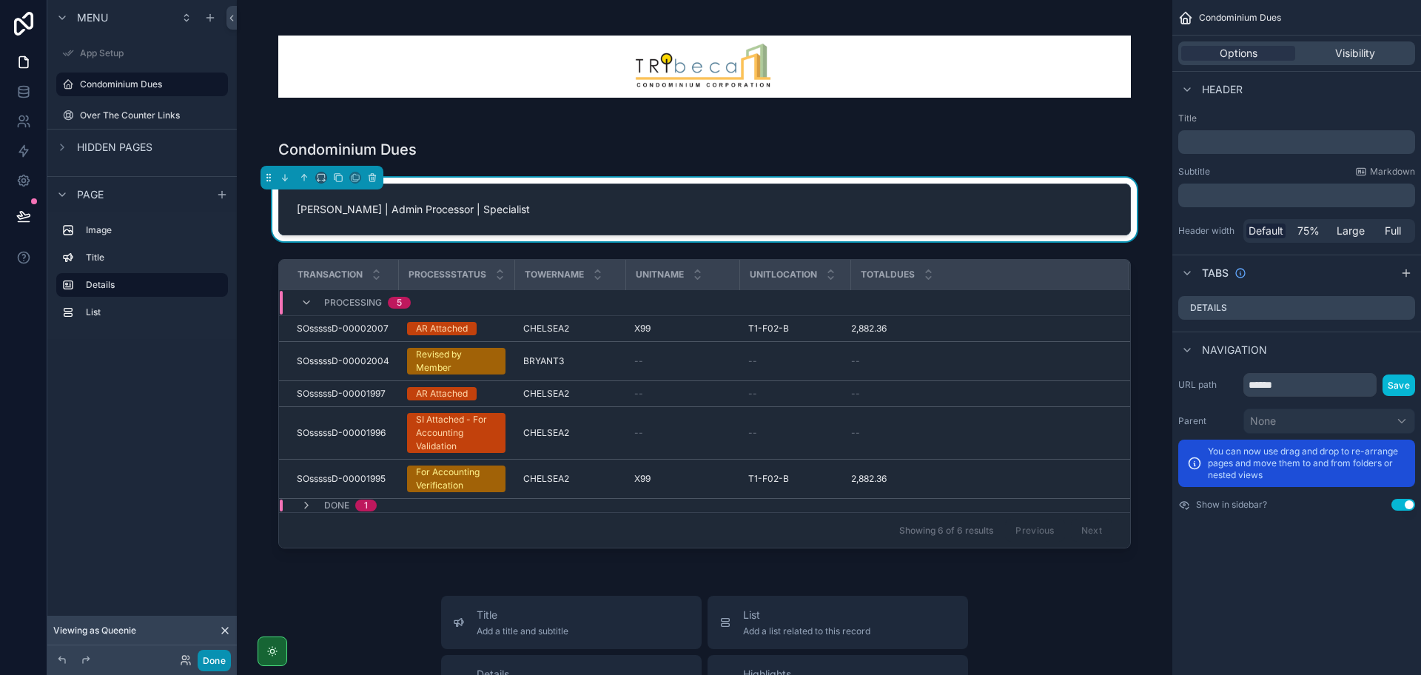
click at [216, 658] on button "Done" at bounding box center [214, 660] width 33 height 21
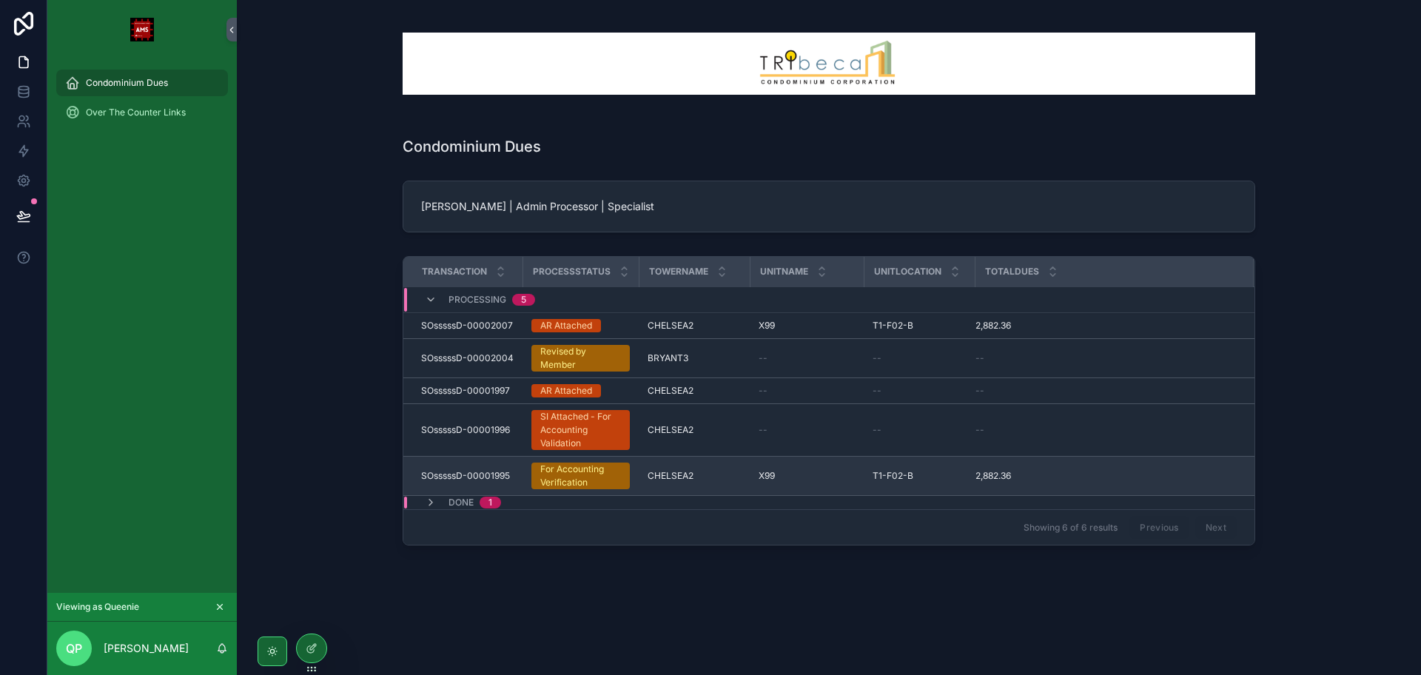
scroll to position [4, 0]
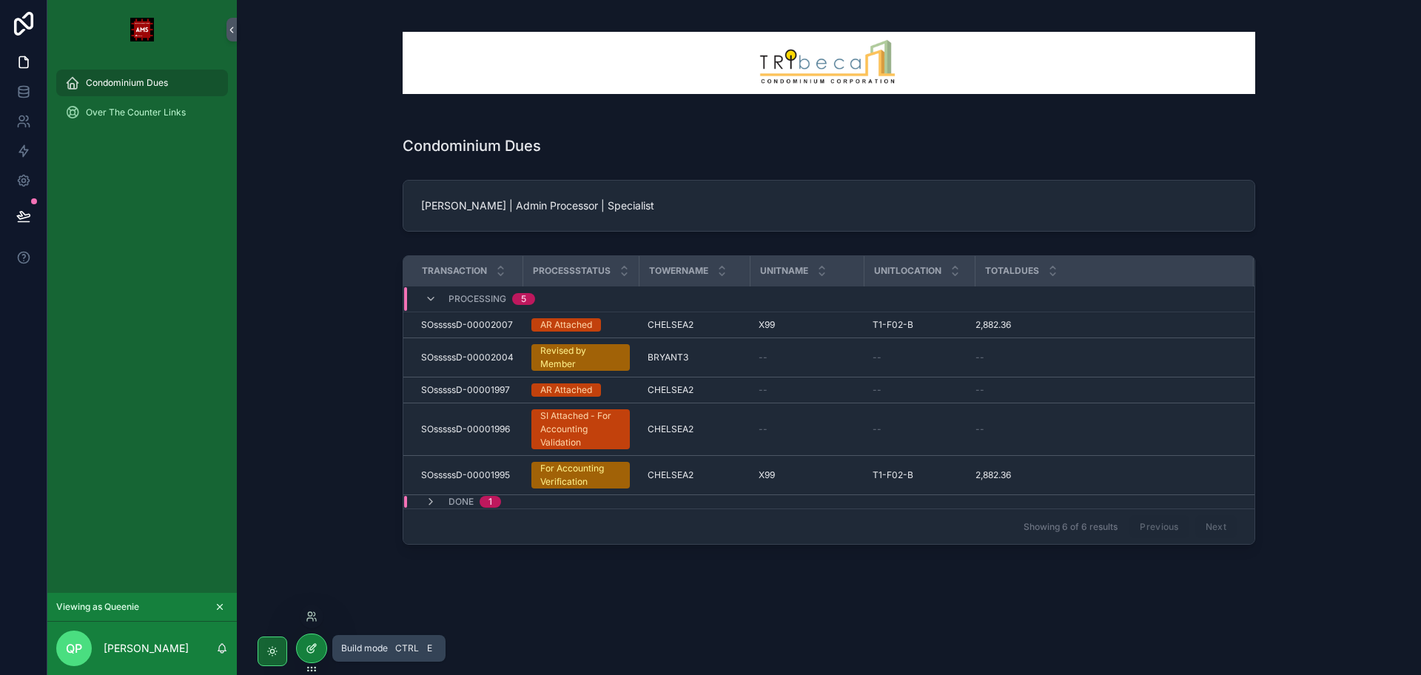
click at [311, 647] on icon at bounding box center [312, 648] width 12 height 12
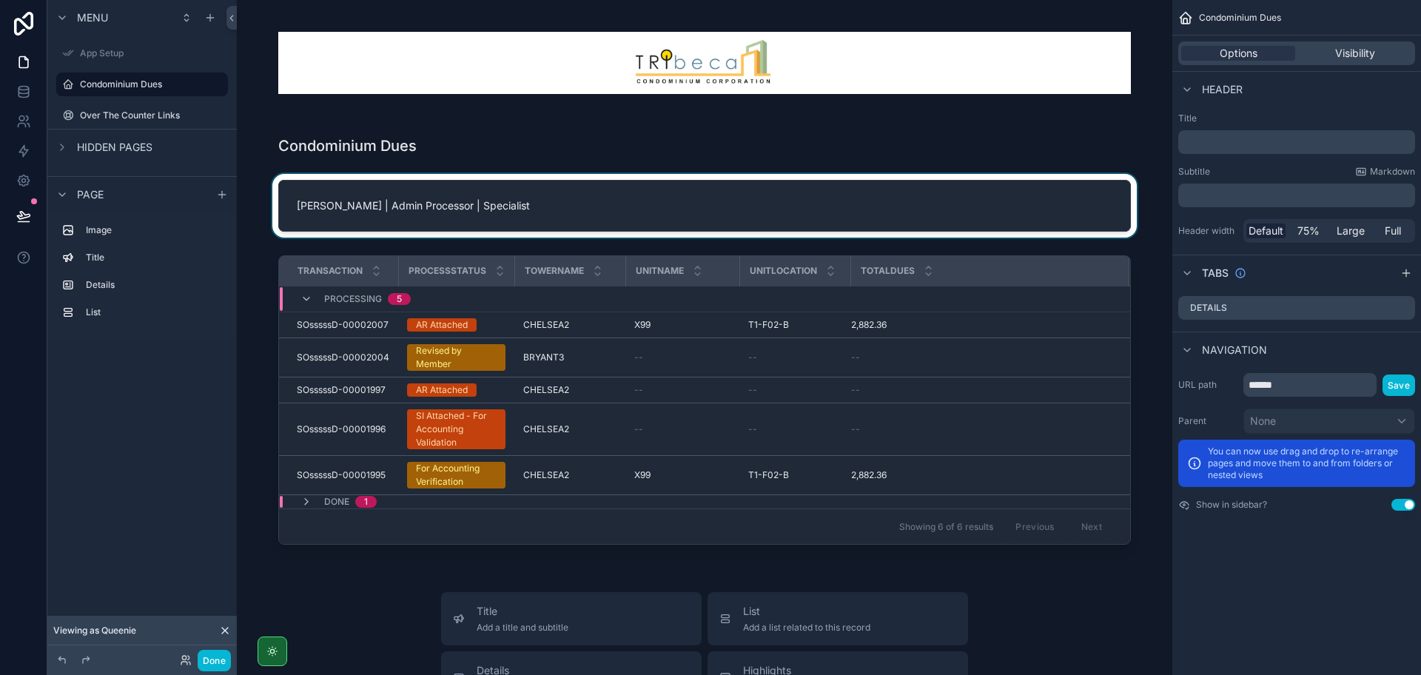
click at [539, 215] on div "scrollable content" at bounding box center [705, 206] width 912 height 64
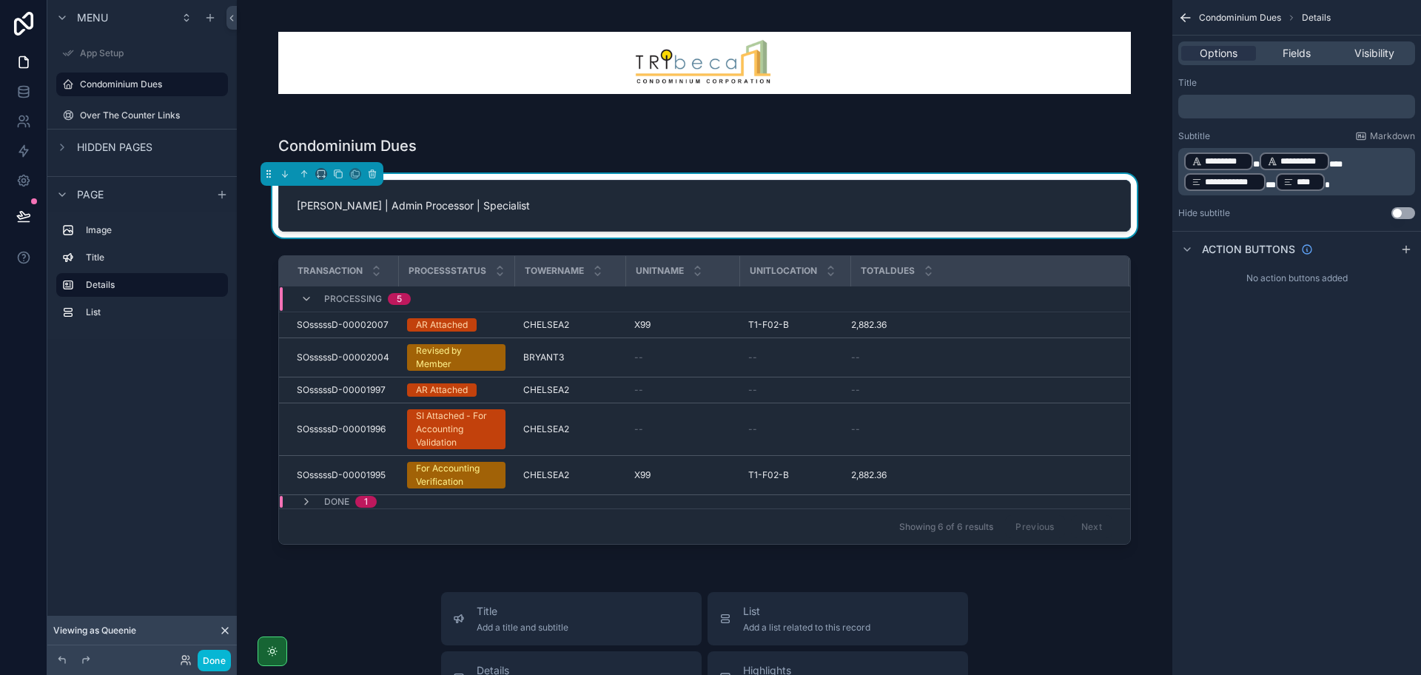
click at [1247, 108] on p "﻿" at bounding box center [1298, 107] width 228 height 12
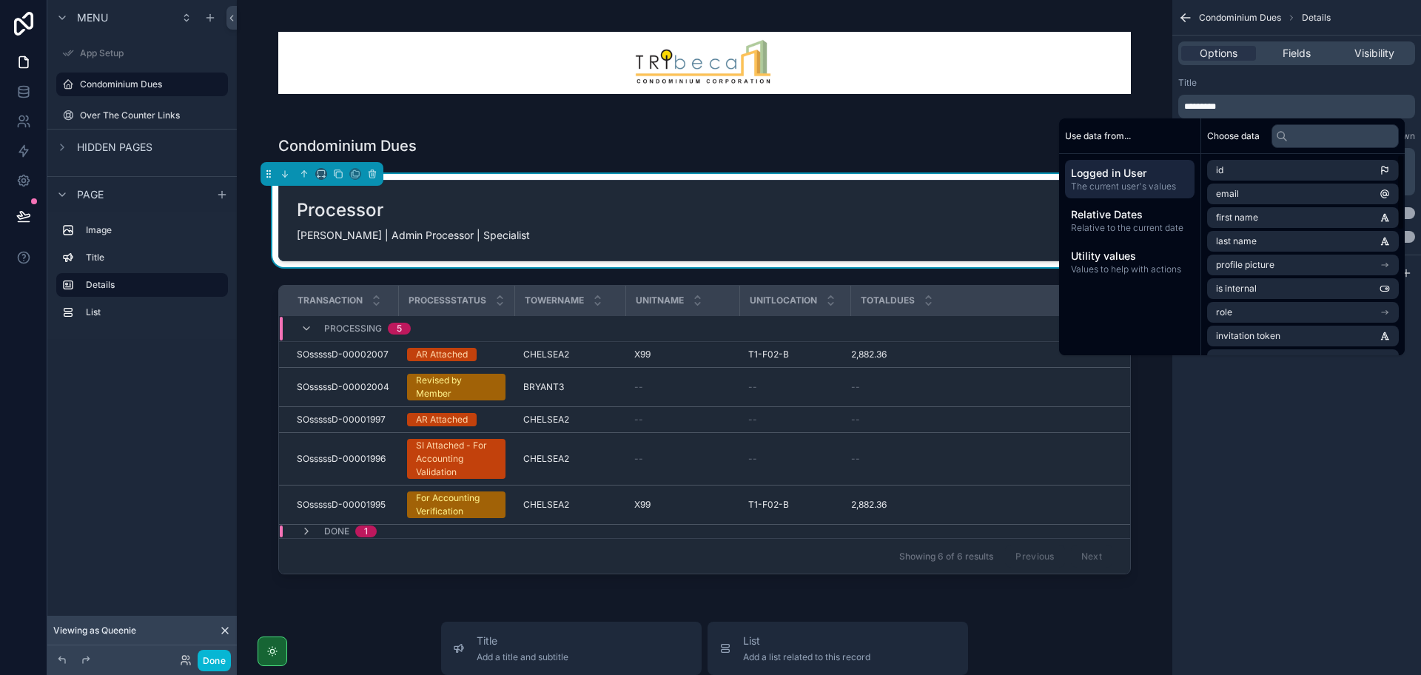
click at [1308, 422] on div "**********" at bounding box center [1296, 337] width 249 height 675
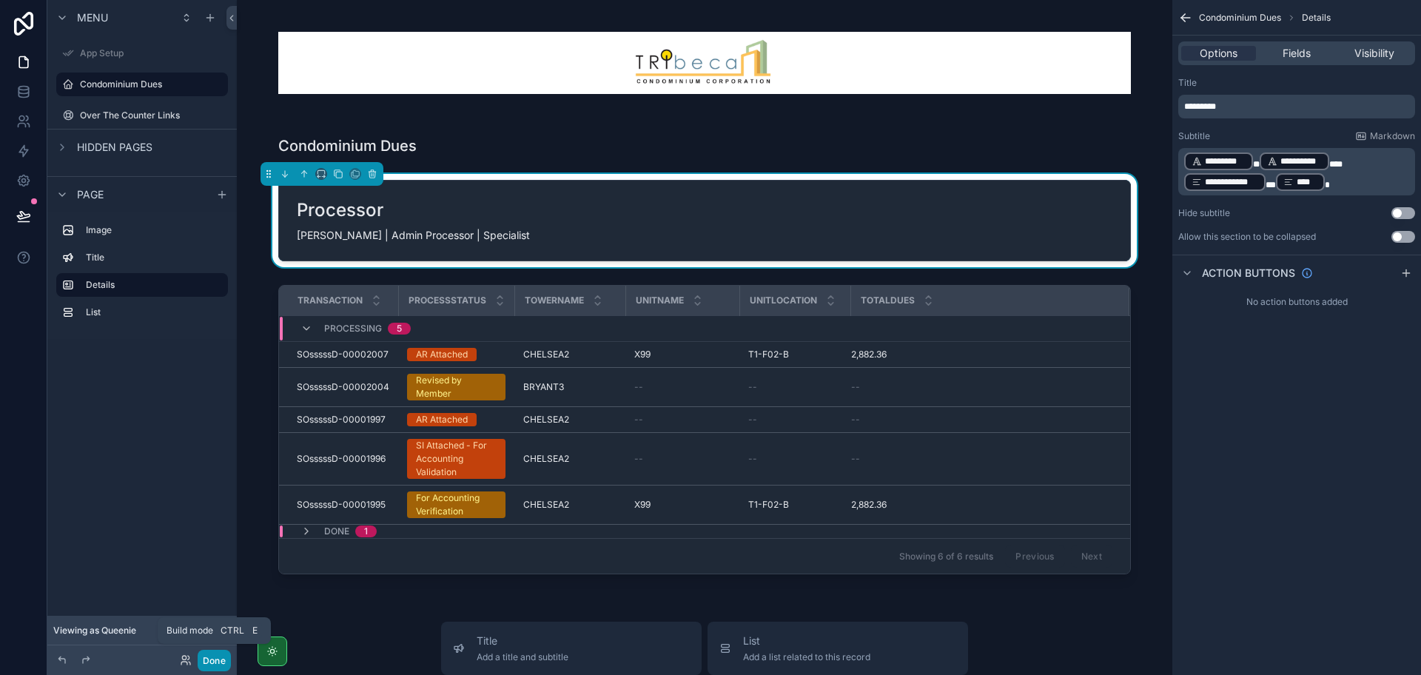
click at [209, 651] on button "Done" at bounding box center [214, 660] width 33 height 21
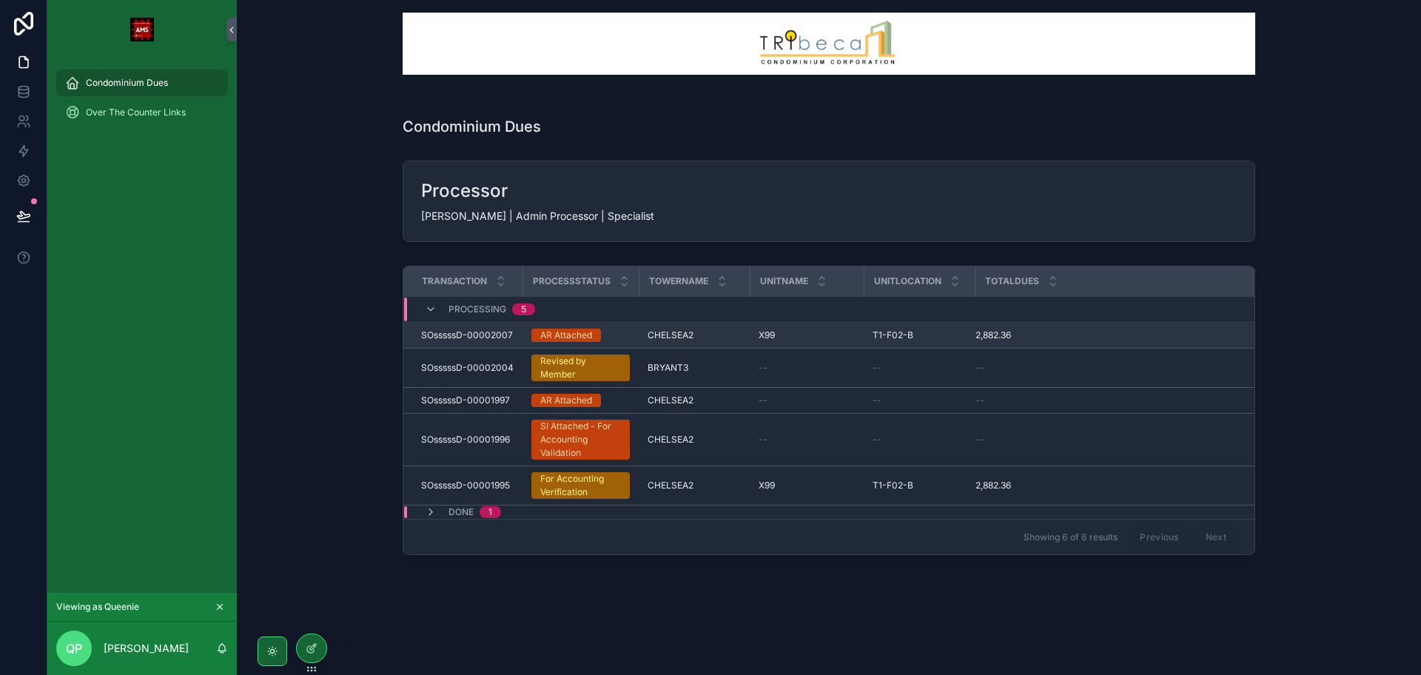
scroll to position [33, 0]
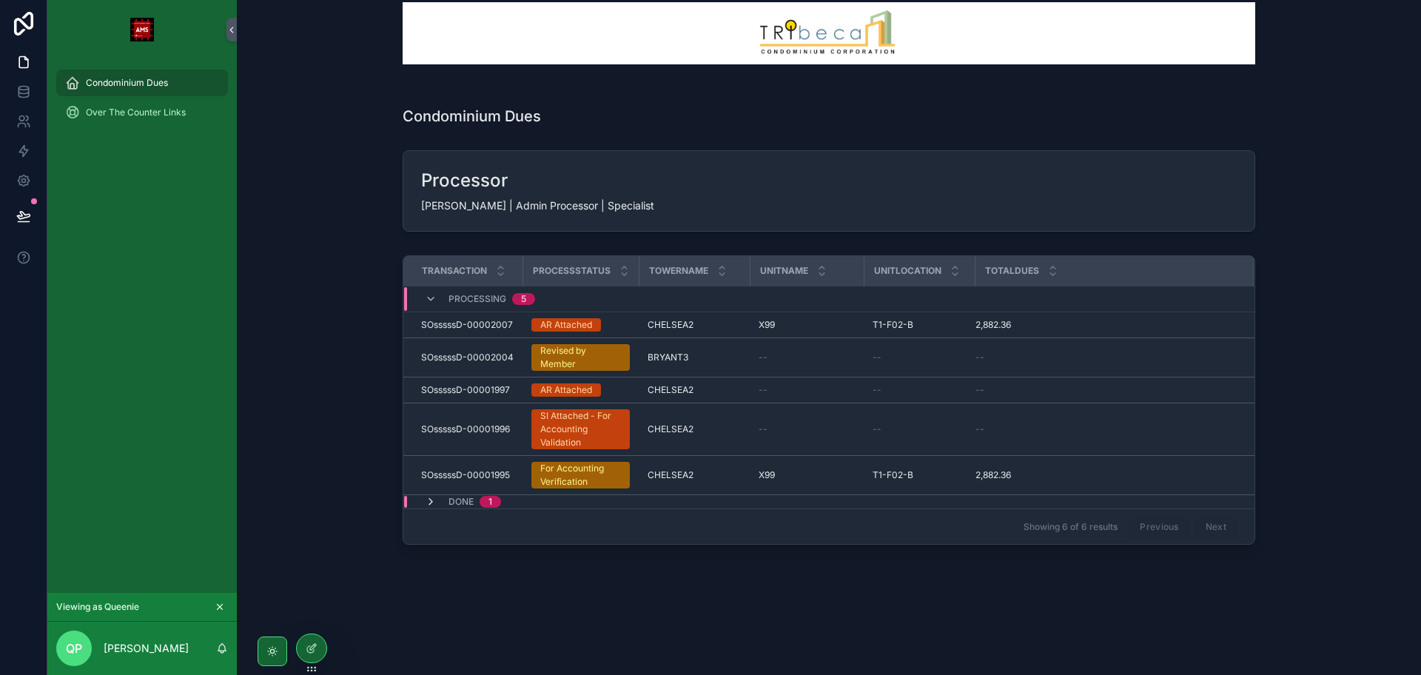
click at [431, 502] on icon "scrollable content" at bounding box center [431, 502] width 12 height 12
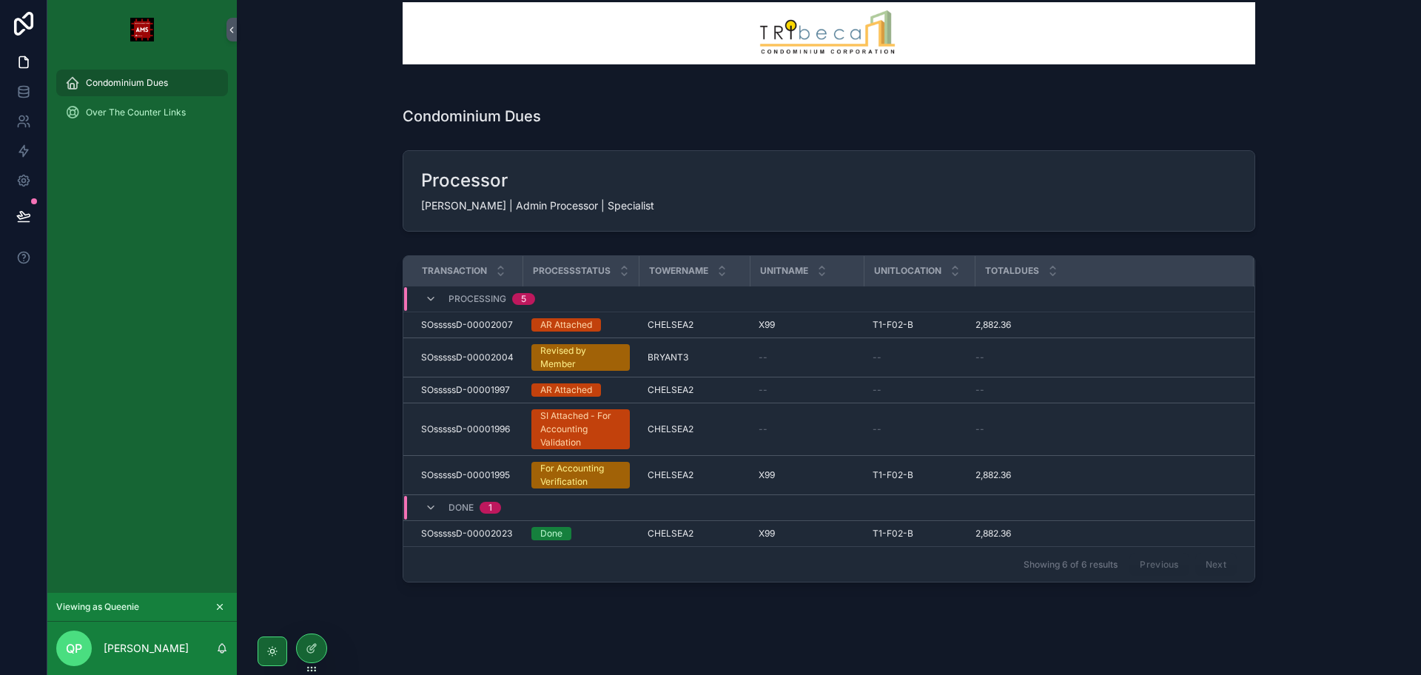
click at [431, 502] on icon "scrollable content" at bounding box center [431, 508] width 12 height 12
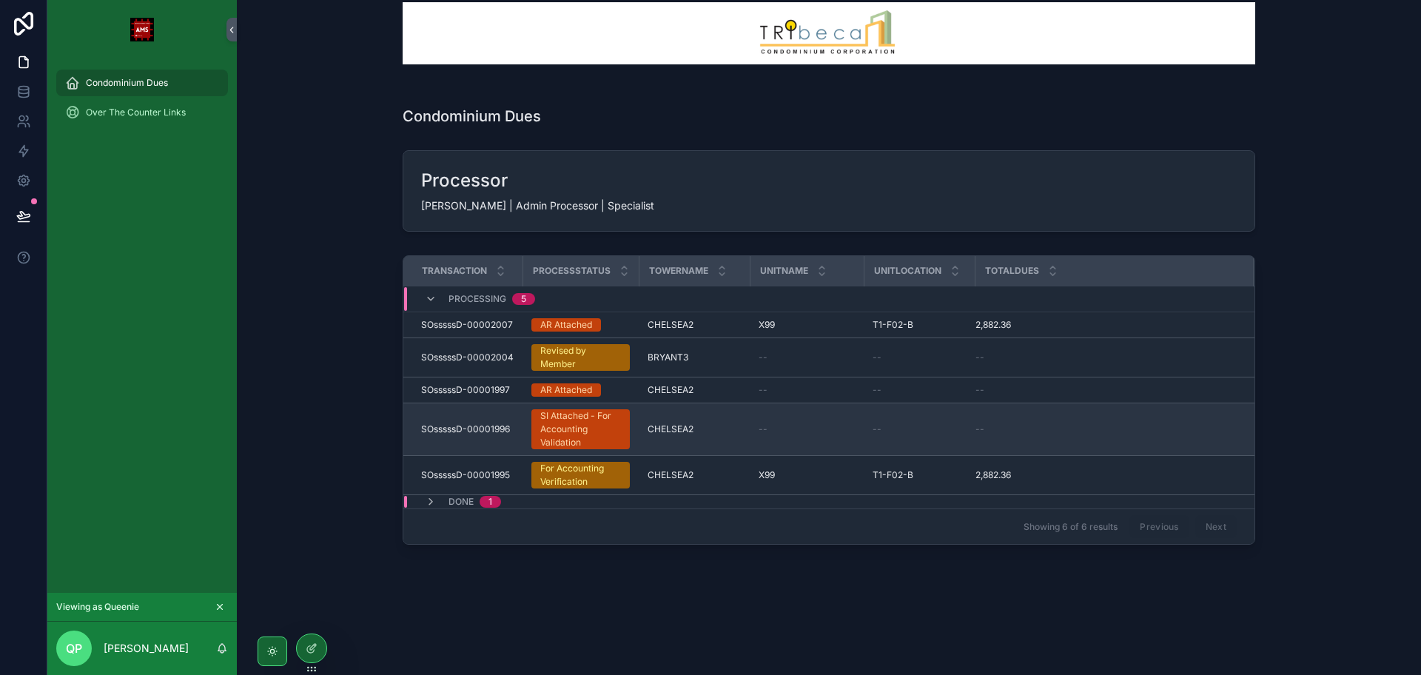
scroll to position [0, 0]
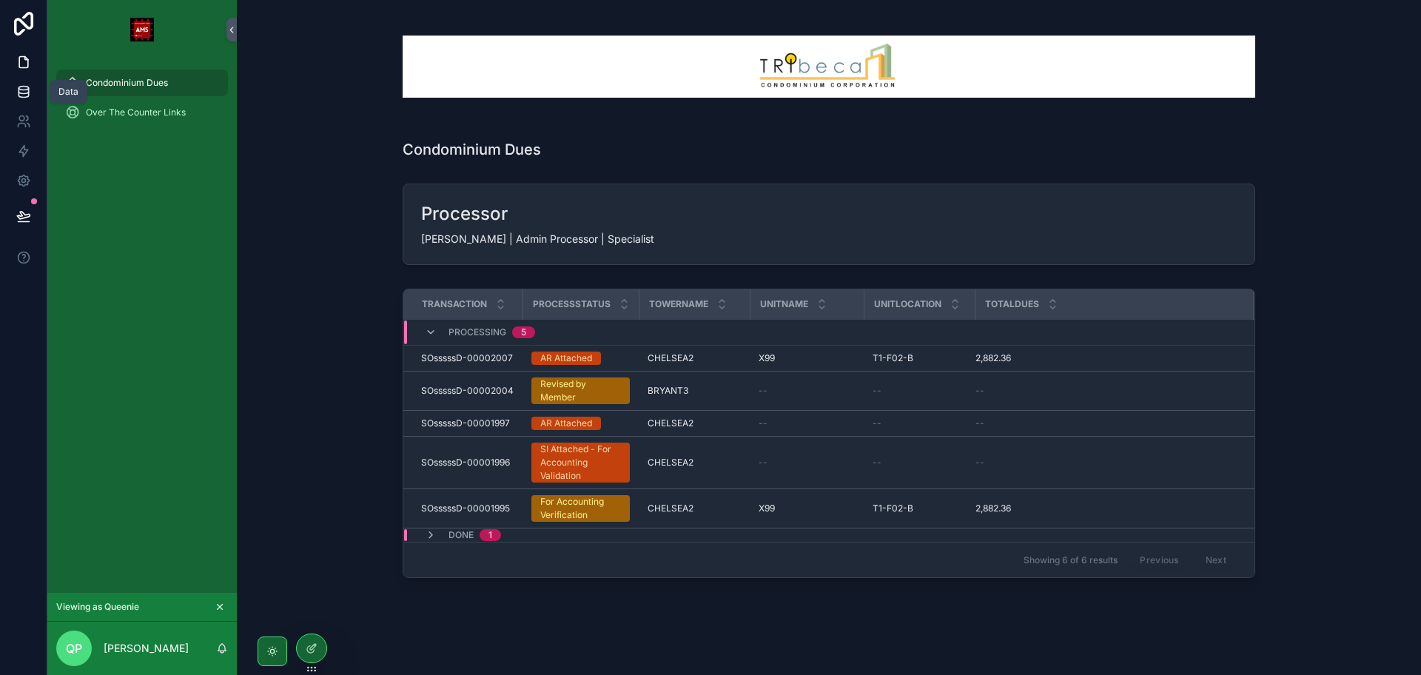
click at [21, 87] on icon at bounding box center [23, 89] width 10 height 4
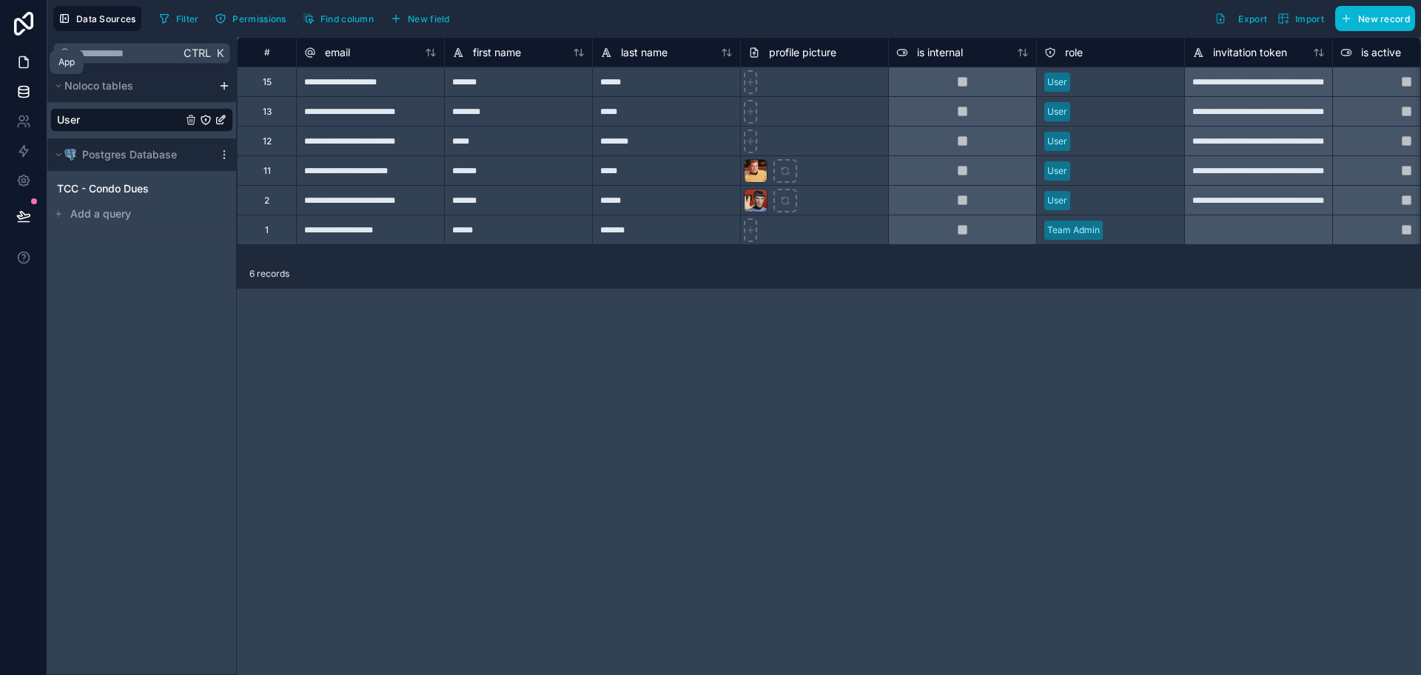
click at [30, 71] on link at bounding box center [23, 62] width 47 height 30
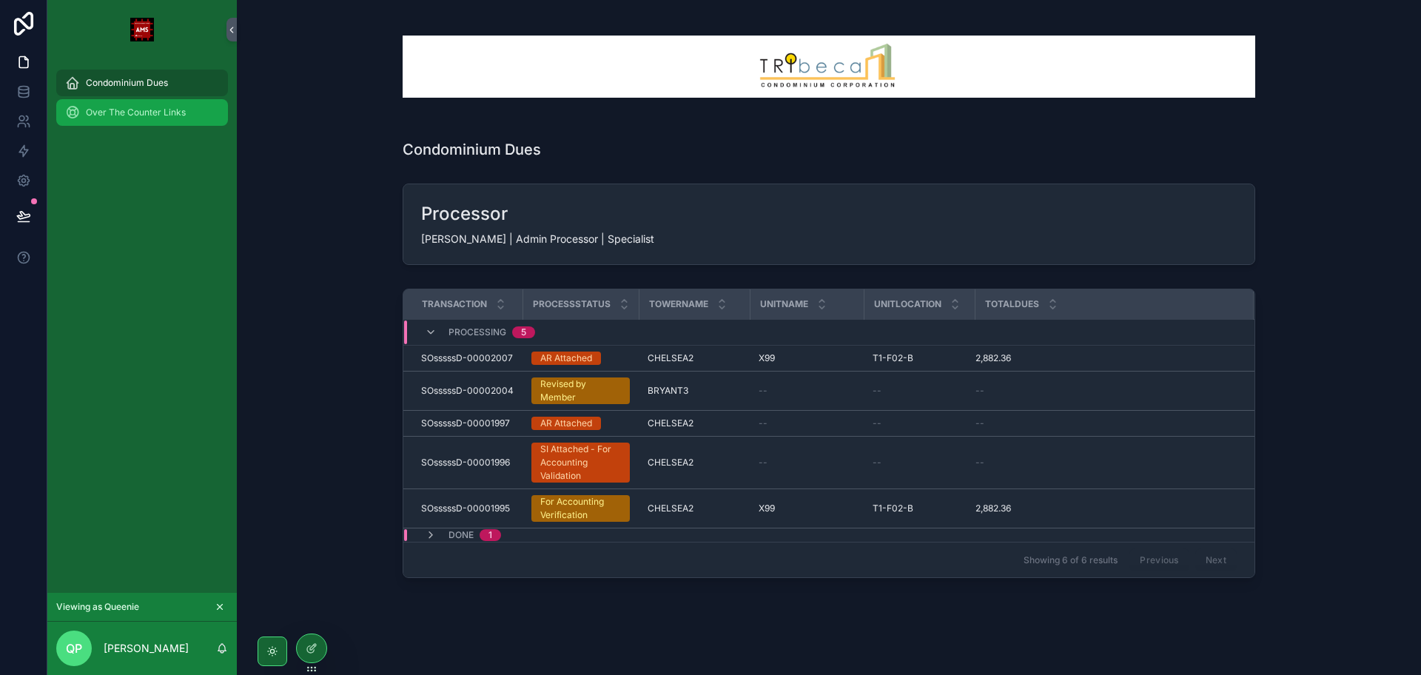
click at [138, 119] on div "Over The Counter Links" at bounding box center [142, 113] width 154 height 24
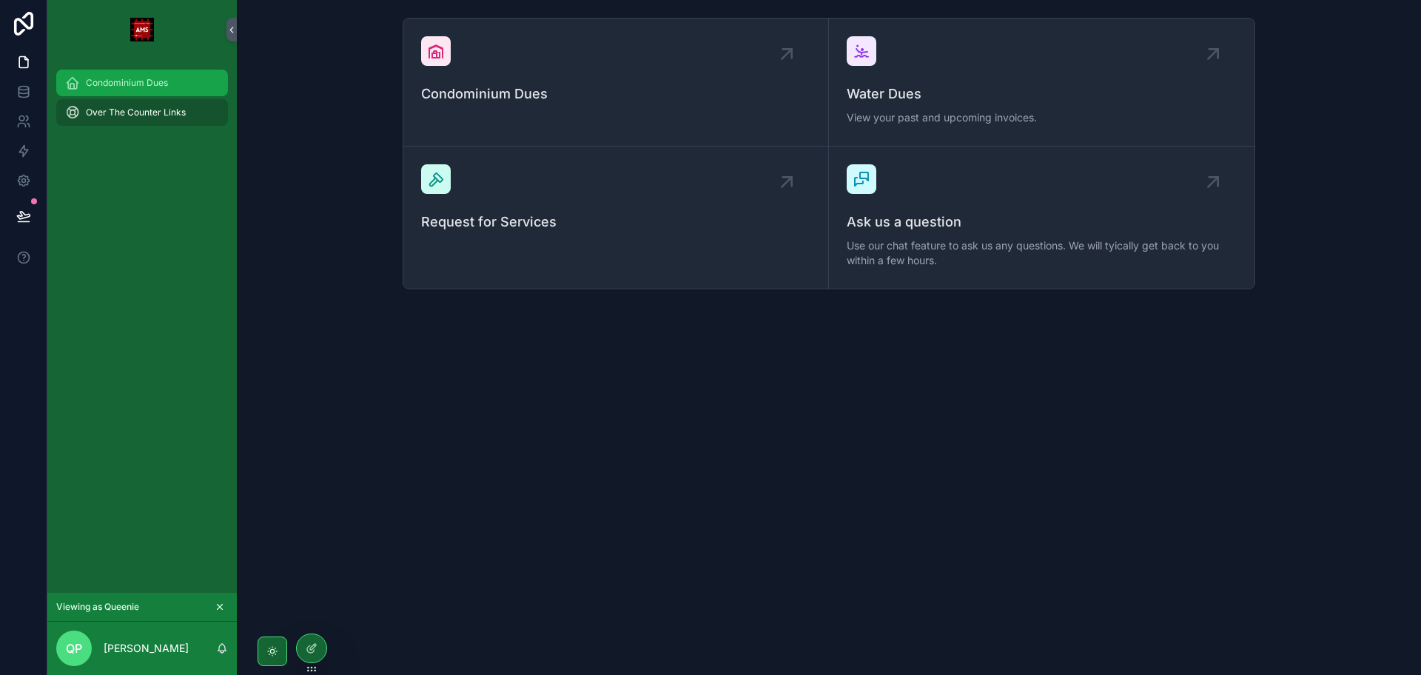
click at [132, 87] on span "Condominium Dues" at bounding box center [127, 83] width 82 height 12
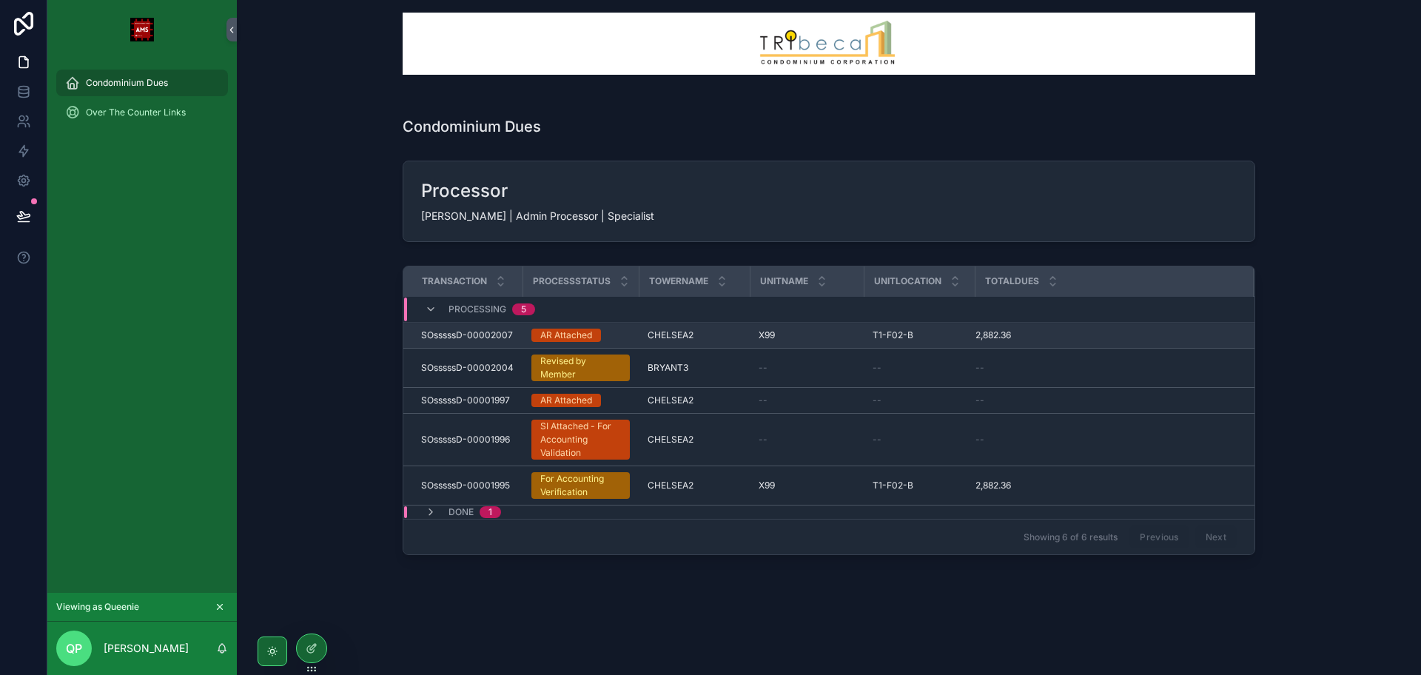
scroll to position [33, 0]
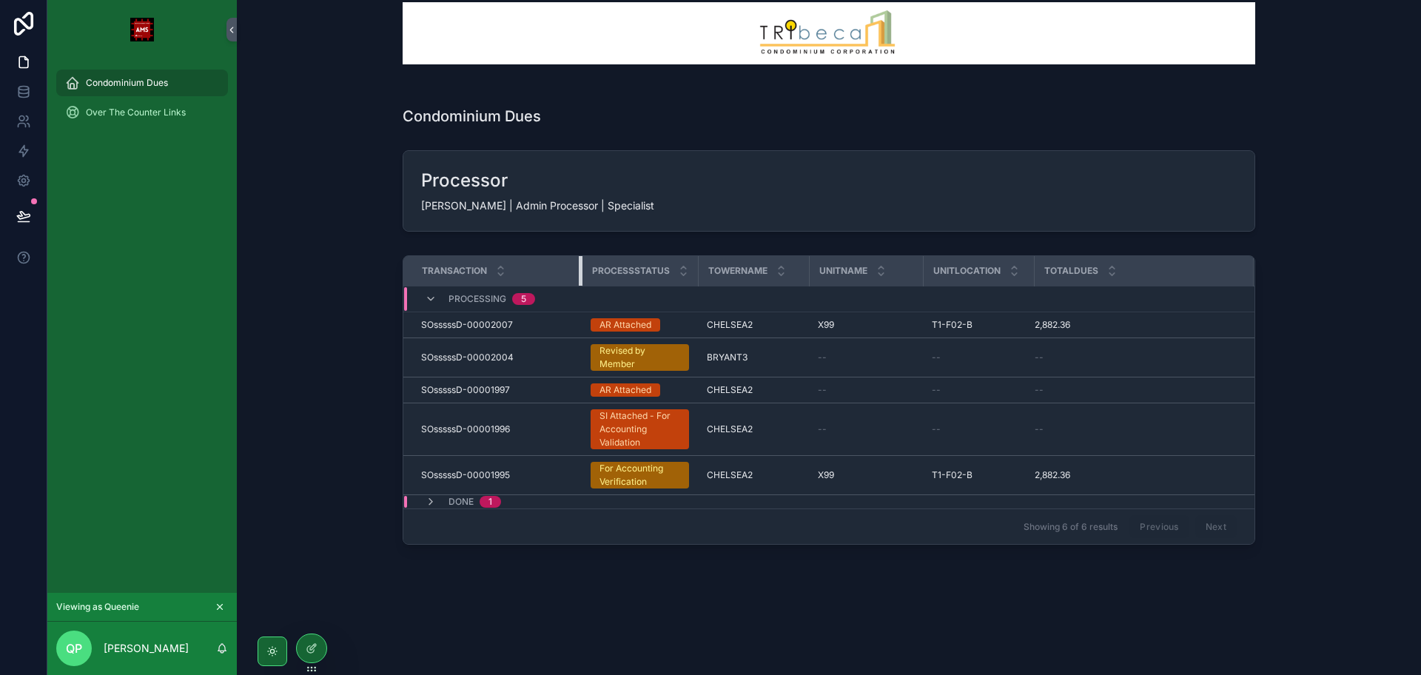
drag, startPoint x: 516, startPoint y: 272, endPoint x: 576, endPoint y: 272, distance: 59.9
click at [579, 272] on div "scrollable content" at bounding box center [582, 271] width 6 height 30
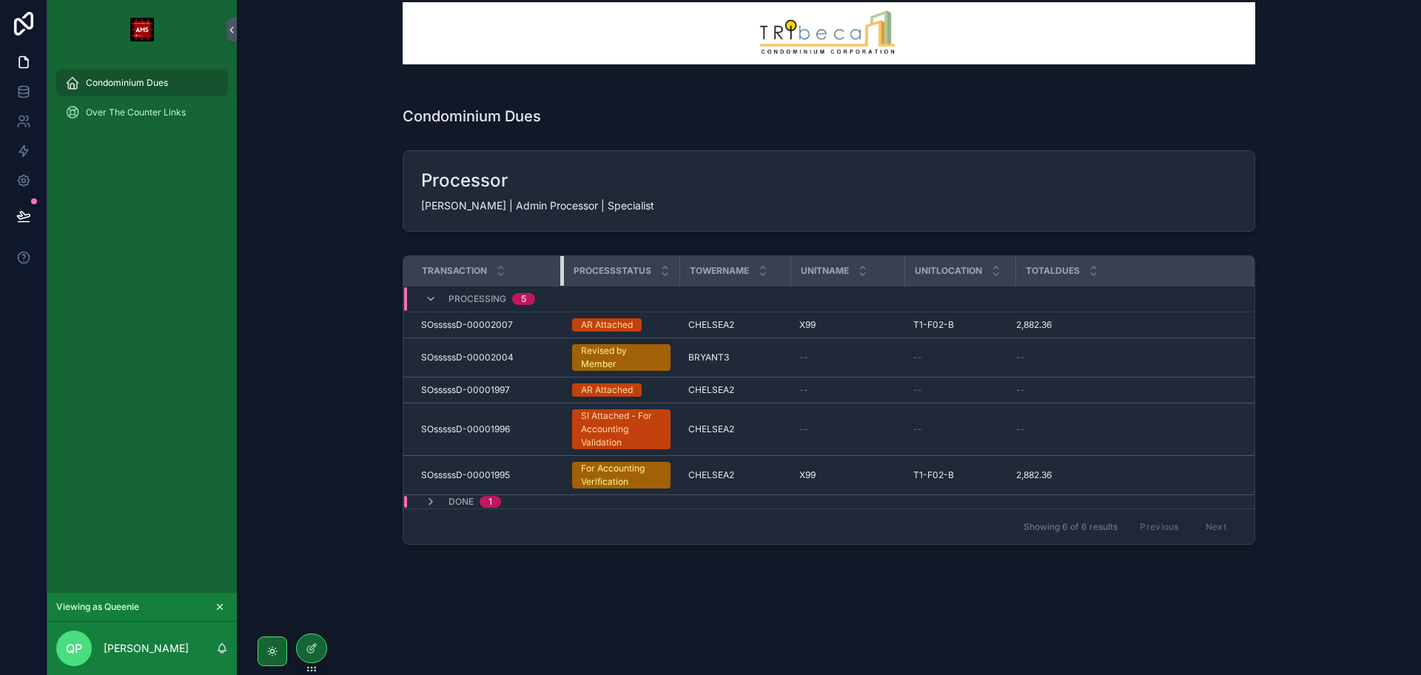
drag, startPoint x: 576, startPoint y: 270, endPoint x: 557, endPoint y: 272, distance: 18.6
click at [560, 272] on div "scrollable content" at bounding box center [563, 271] width 6 height 30
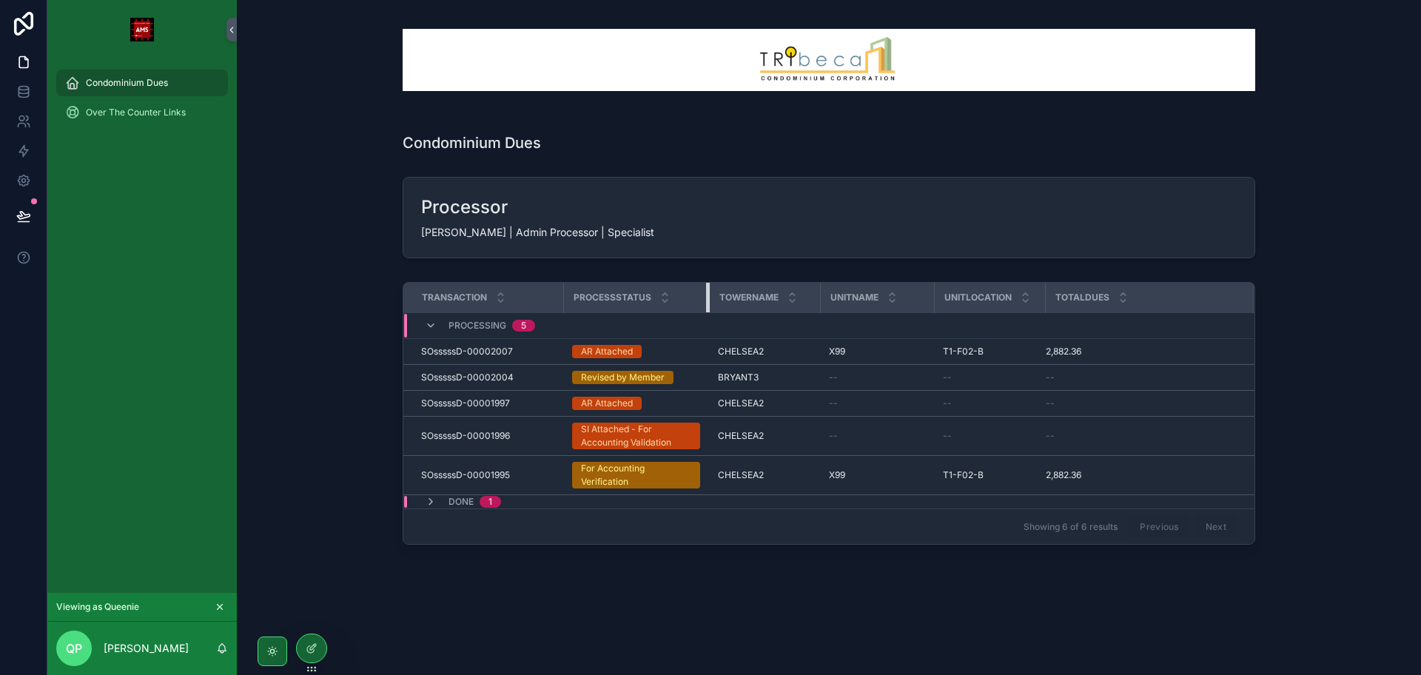
scroll to position [0, 0]
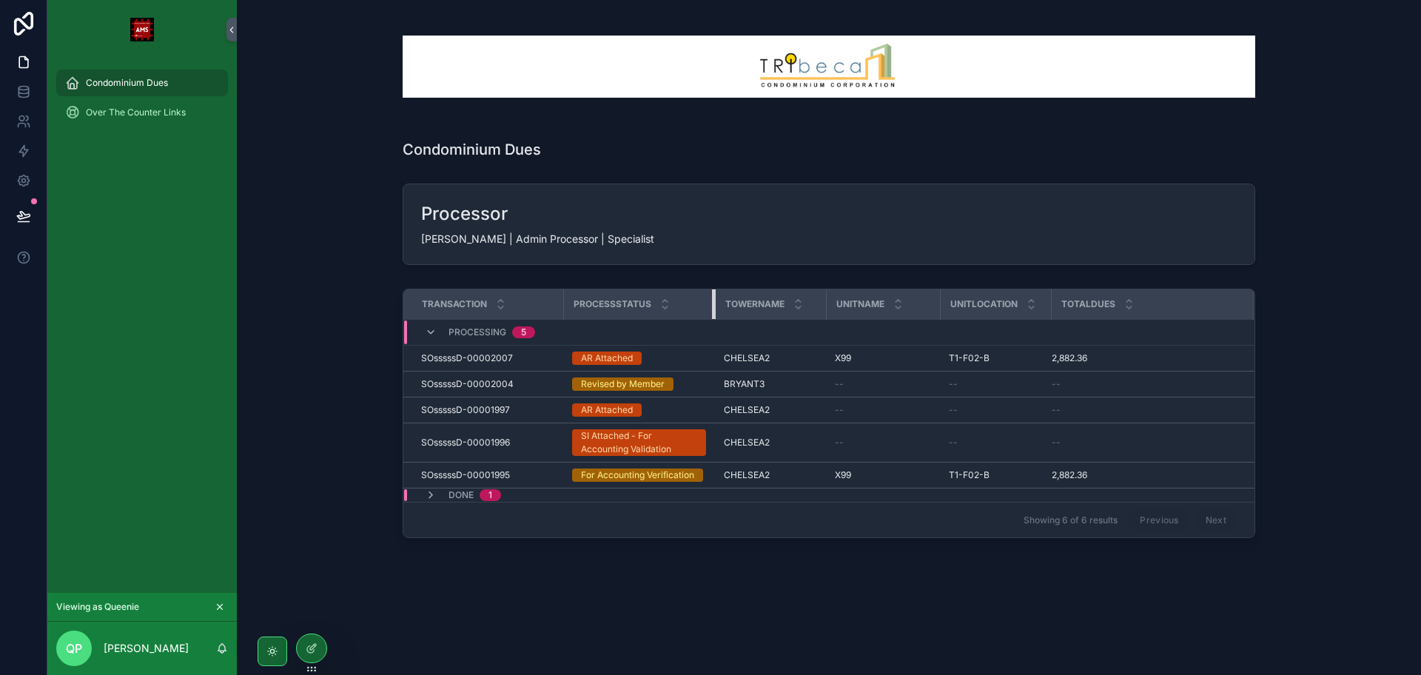
drag, startPoint x: 671, startPoint y: 270, endPoint x: 712, endPoint y: 293, distance: 46.7
click at [712, 293] on div "scrollable content" at bounding box center [715, 304] width 6 height 30
drag, startPoint x: 1049, startPoint y: 300, endPoint x: 1087, endPoint y: 309, distance: 38.8
click at [1087, 309] on div "scrollable content" at bounding box center [1088, 304] width 6 height 30
drag, startPoint x: 937, startPoint y: 306, endPoint x: 957, endPoint y: 307, distance: 20.7
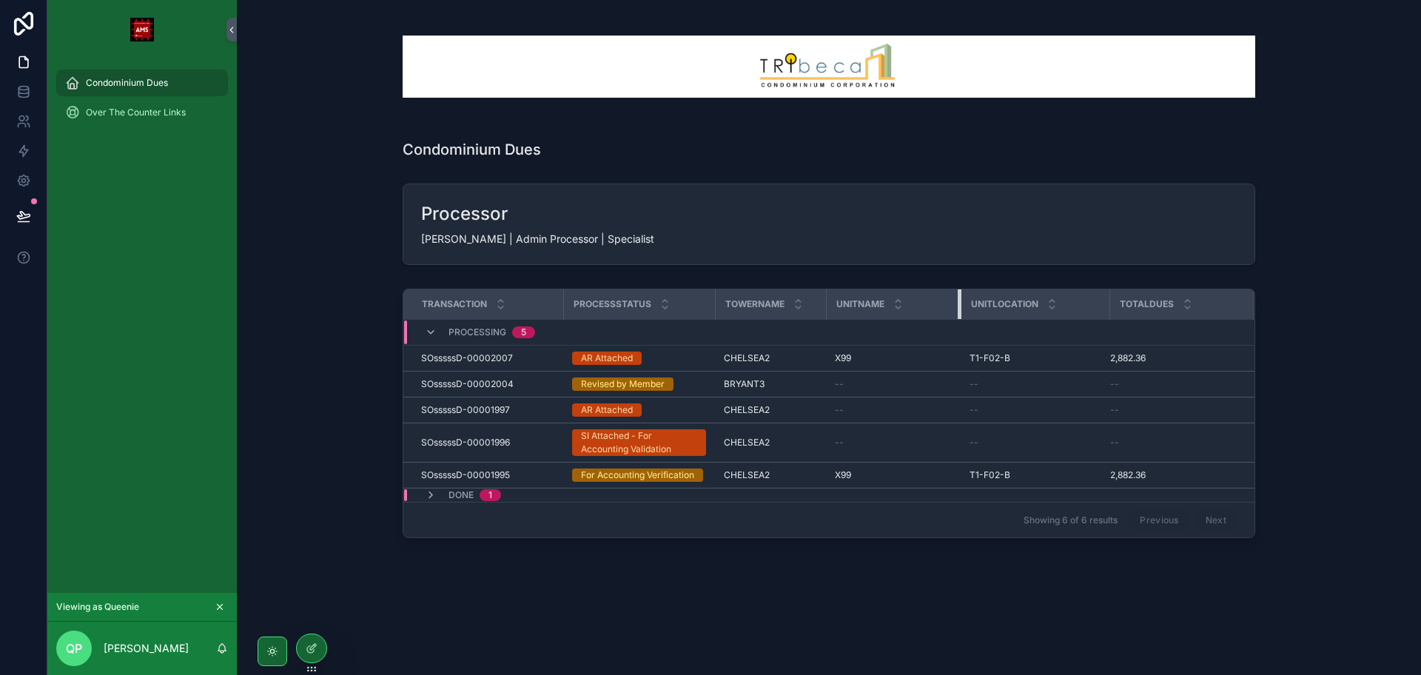
click at [957, 307] on div "scrollable content" at bounding box center [960, 304] width 6 height 30
drag, startPoint x: 824, startPoint y: 303, endPoint x: 845, endPoint y: 307, distance: 21.0
click at [845, 307] on div "scrollable content" at bounding box center [846, 304] width 6 height 30
click at [302, 653] on div at bounding box center [312, 648] width 30 height 28
